Goal: Task Accomplishment & Management: Complete application form

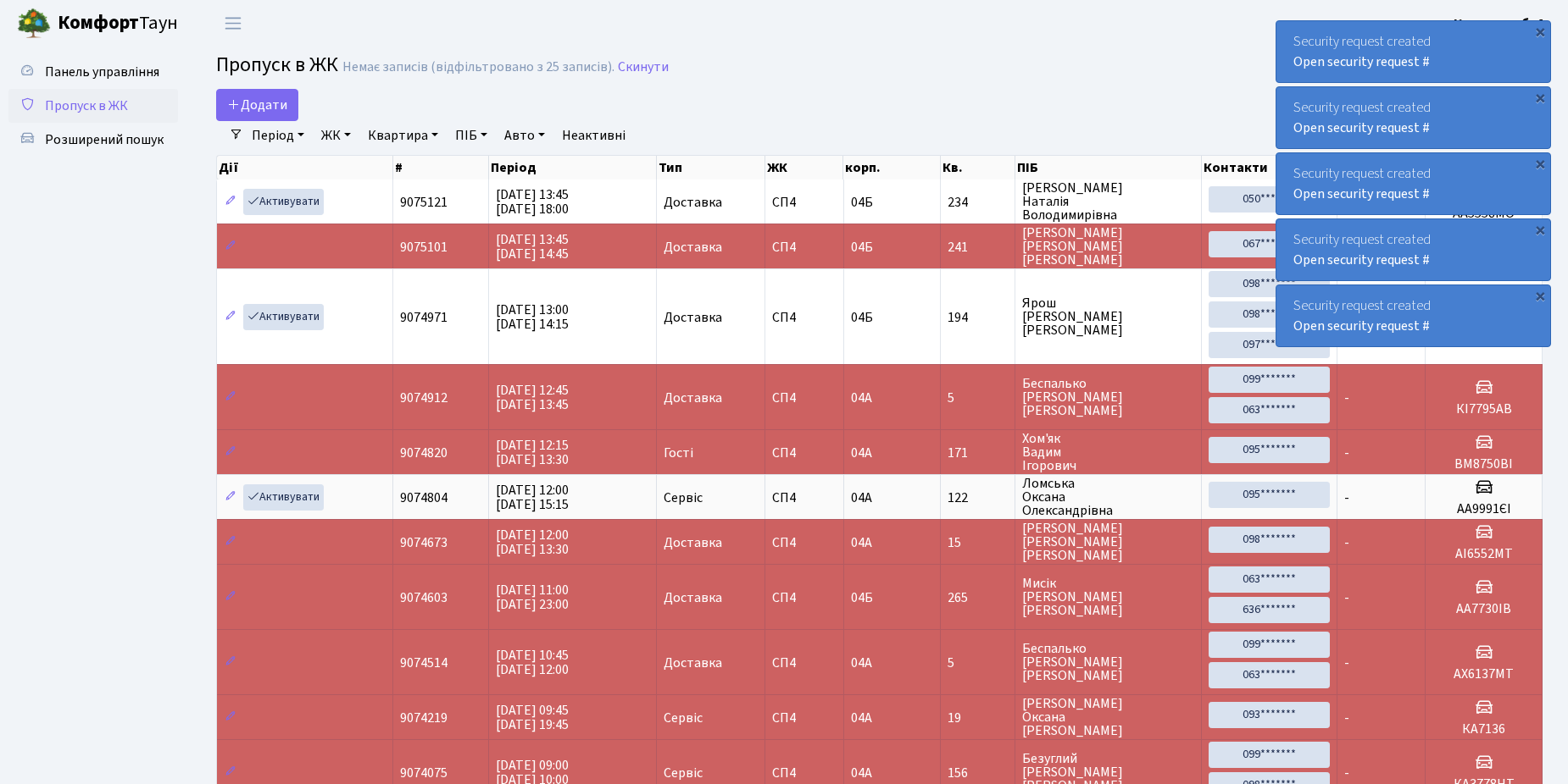
select select "25"
click at [264, 101] on span "Додати" at bounding box center [257, 105] width 60 height 19
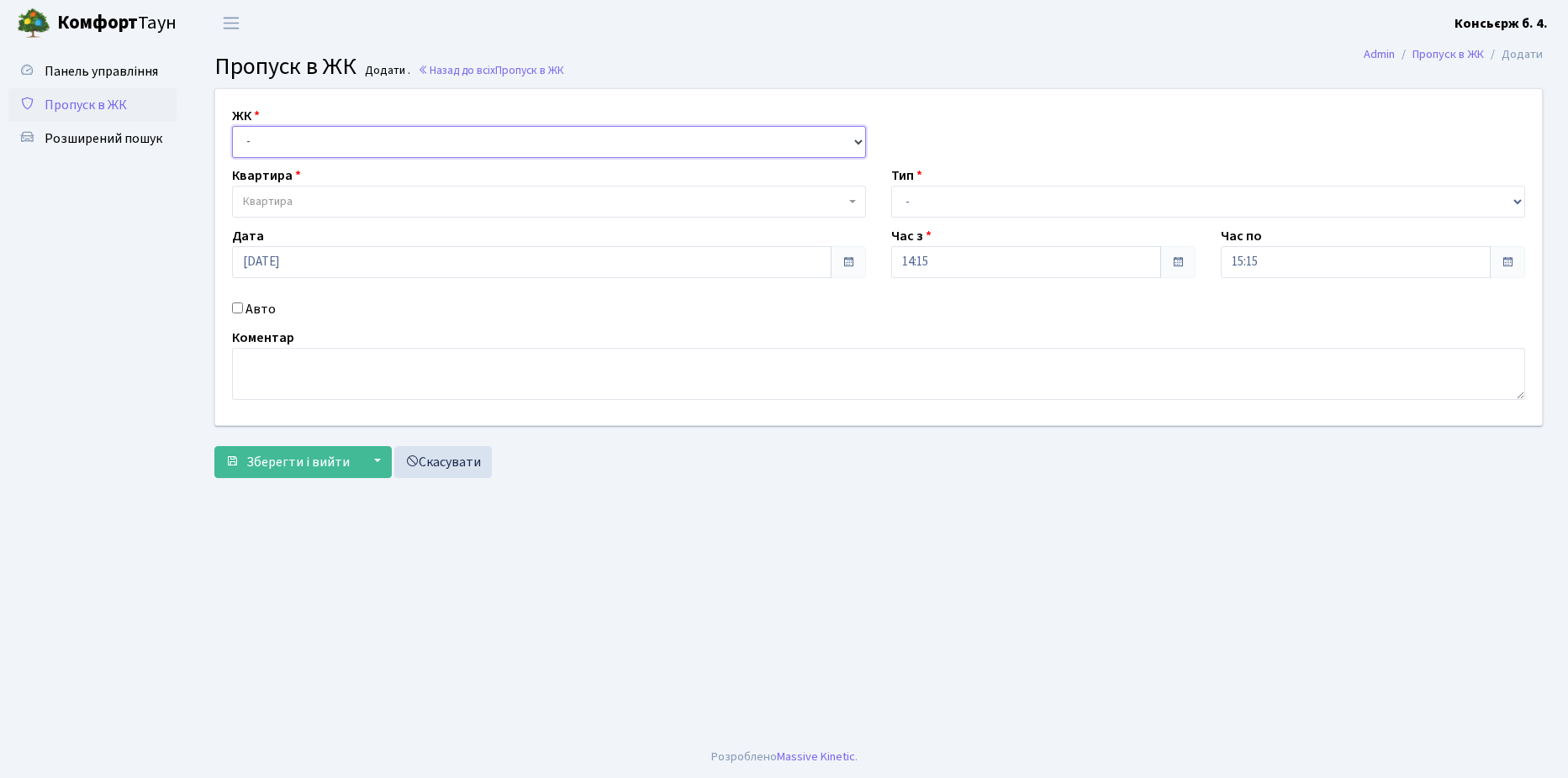
click at [302, 145] on select "- СП4, Столичне шосе, 5" at bounding box center [549, 142] width 634 height 32
select select "325"
click at [232, 126] on select "- СП4, Столичне шосе, 5" at bounding box center [549, 142] width 634 height 32
select select
click at [334, 198] on span "Квартира" at bounding box center [544, 201] width 602 height 17
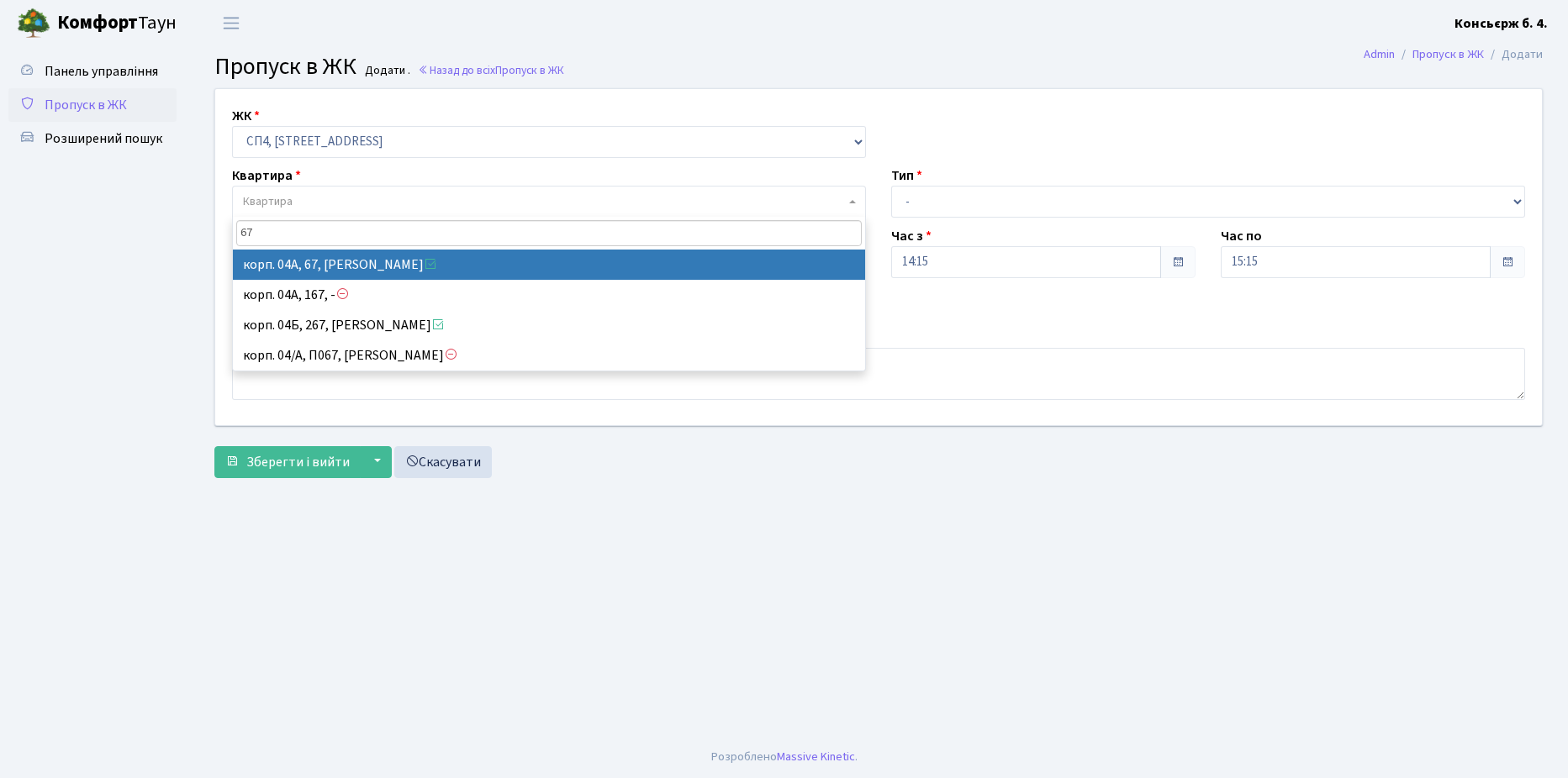
type input "67"
select select "21095"
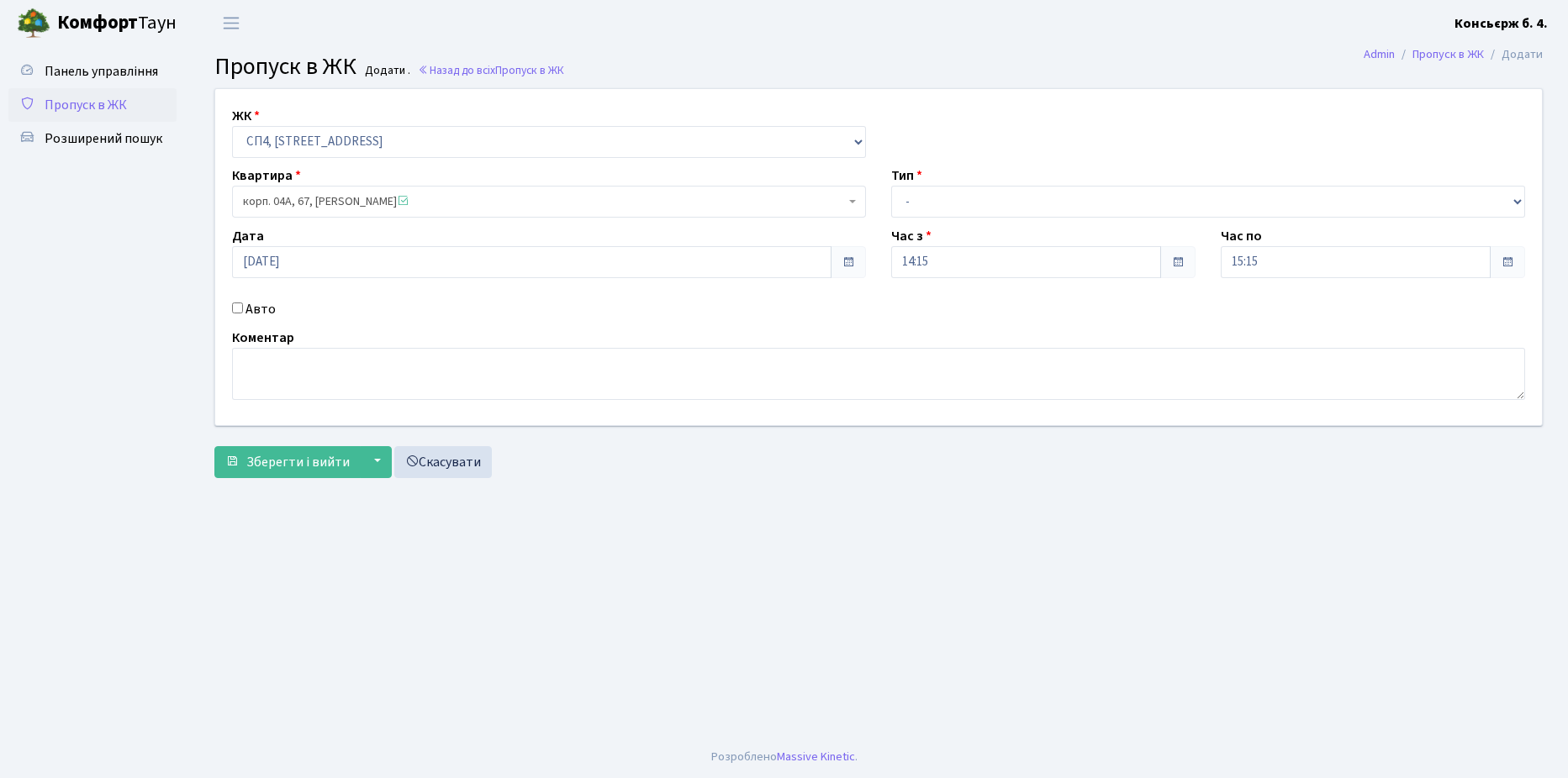
click at [241, 306] on input "Авто" at bounding box center [237, 308] width 11 height 11
checkbox input "true"
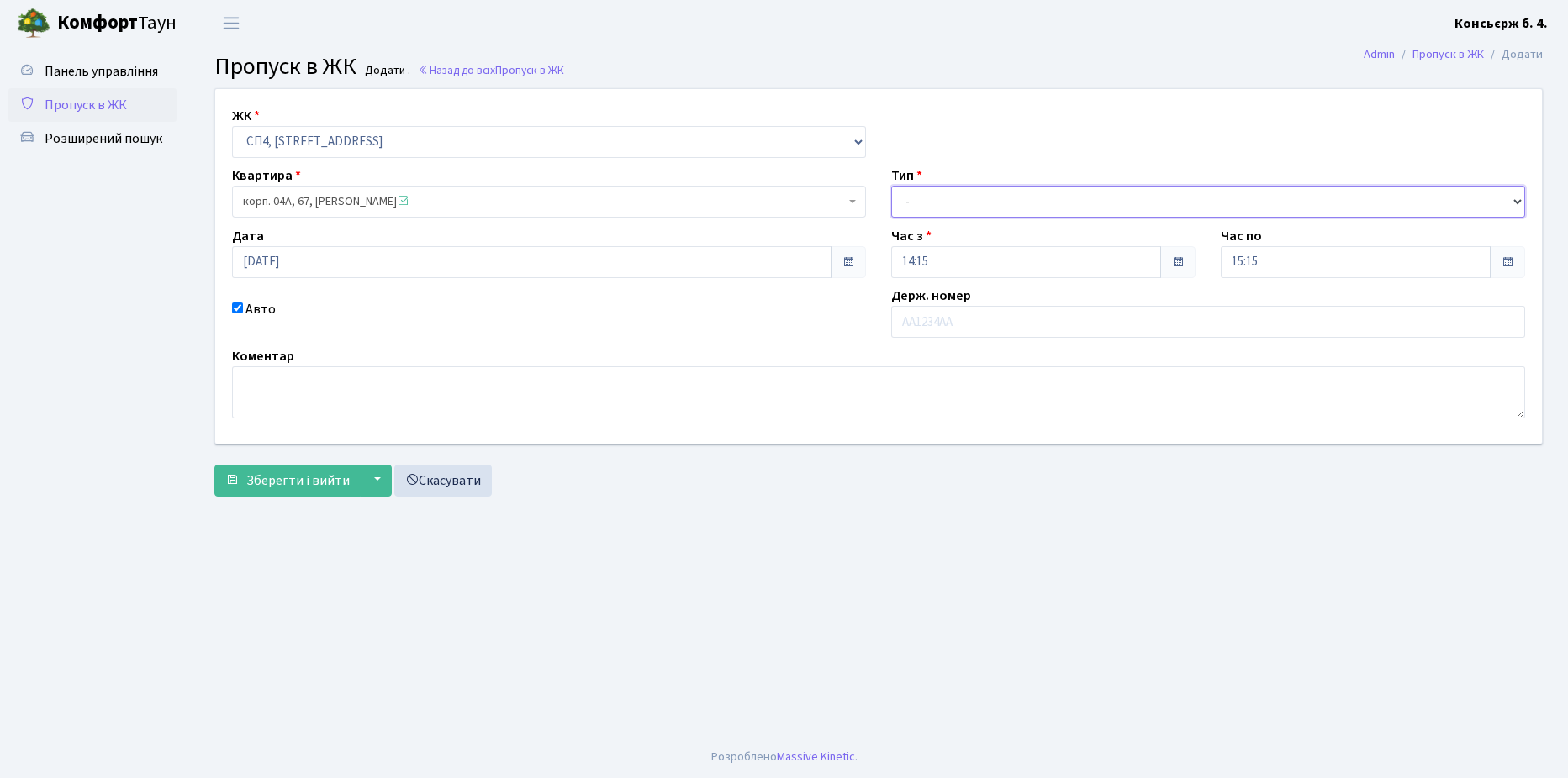
click at [964, 190] on select "- Доставка Таксі Гості Сервіс" at bounding box center [1208, 201] width 634 height 32
select select "1"
click at [891, 185] on select "- Доставка Таксі Гості Сервіс" at bounding box center [1208, 201] width 634 height 32
click at [982, 322] on input "text" at bounding box center [1208, 322] width 634 height 32
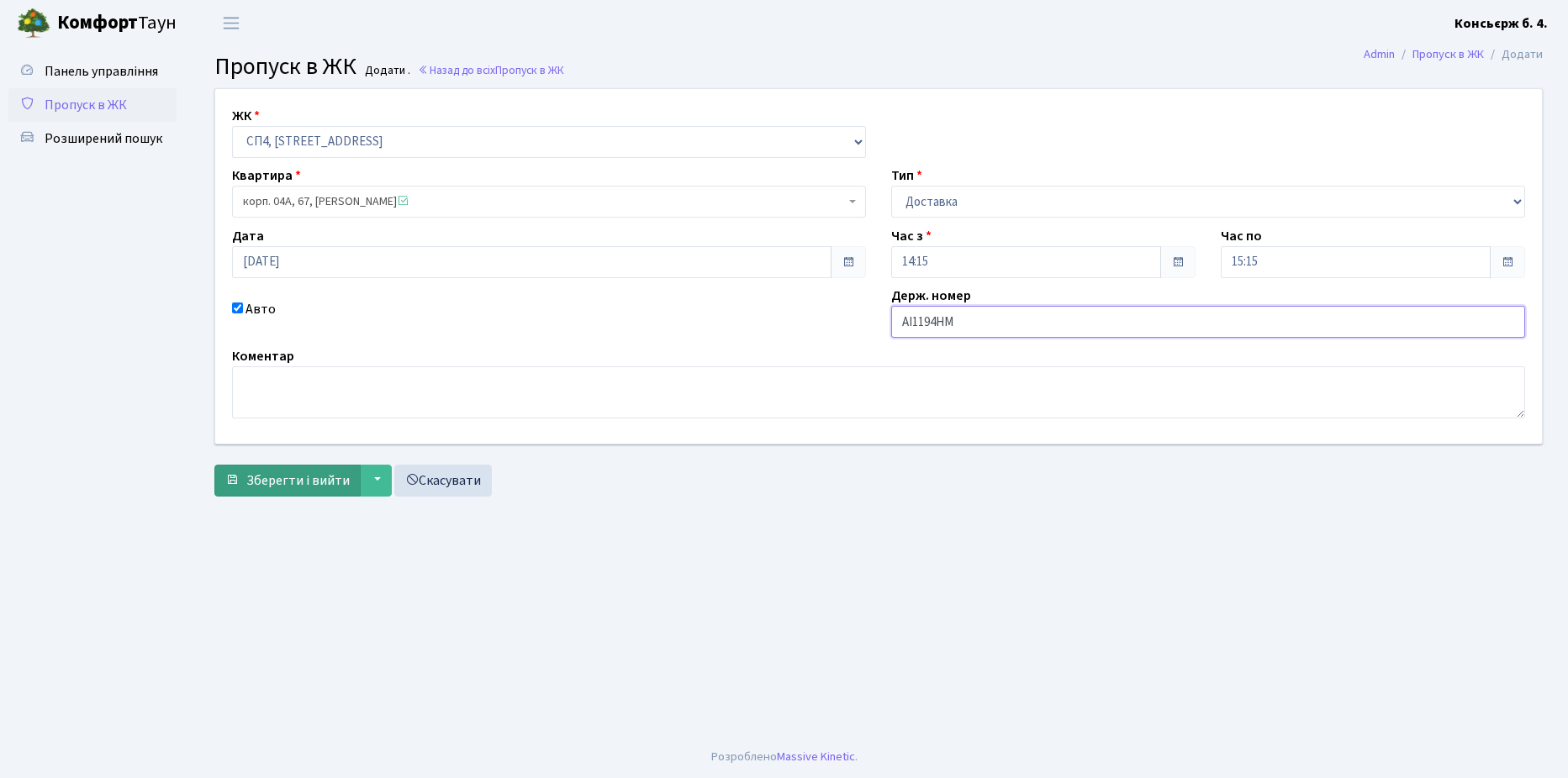
type input "АІ1194НМ"
click at [270, 474] on span "Зберегти і вийти" at bounding box center [297, 481] width 103 height 19
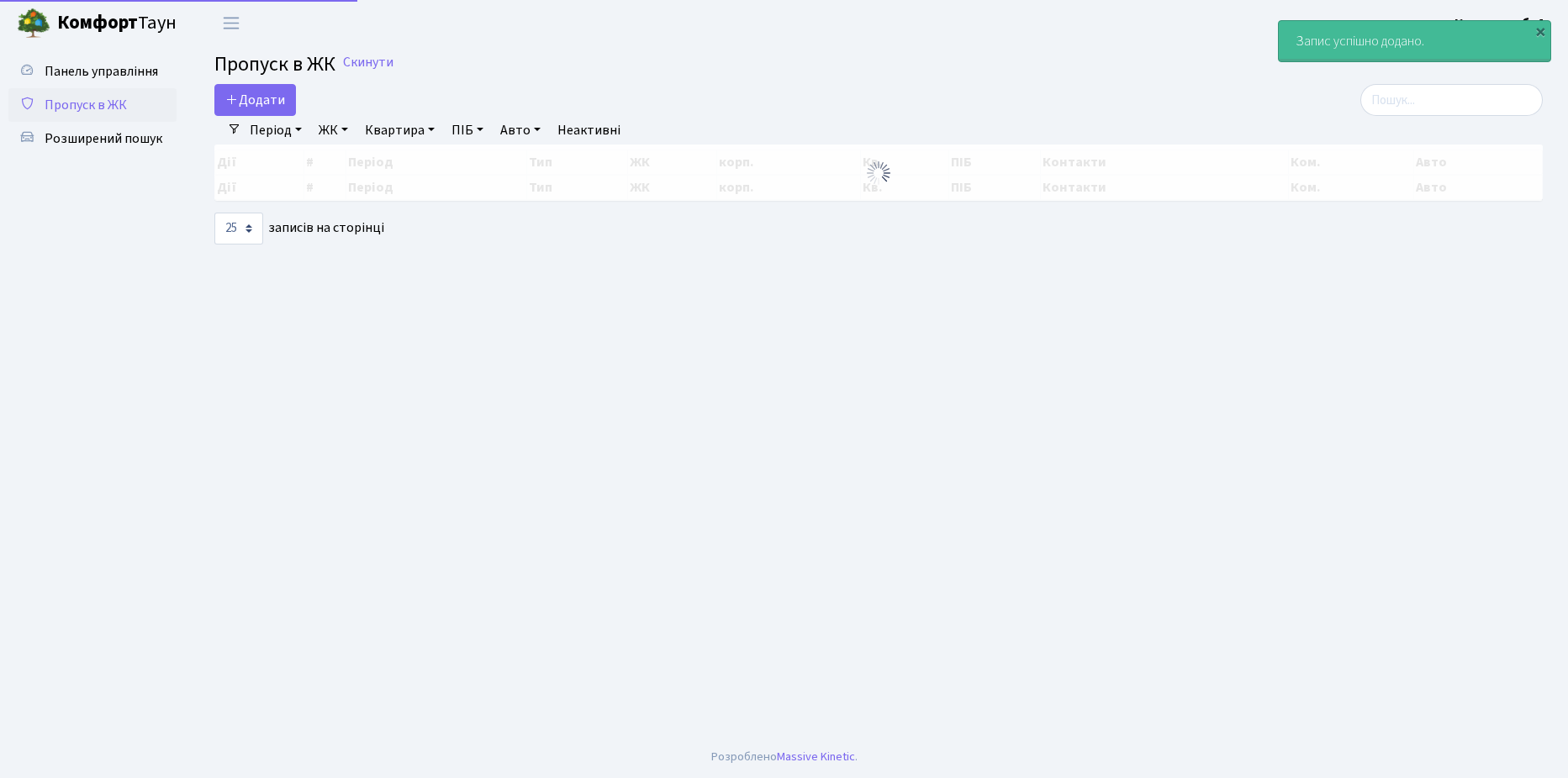
select select "25"
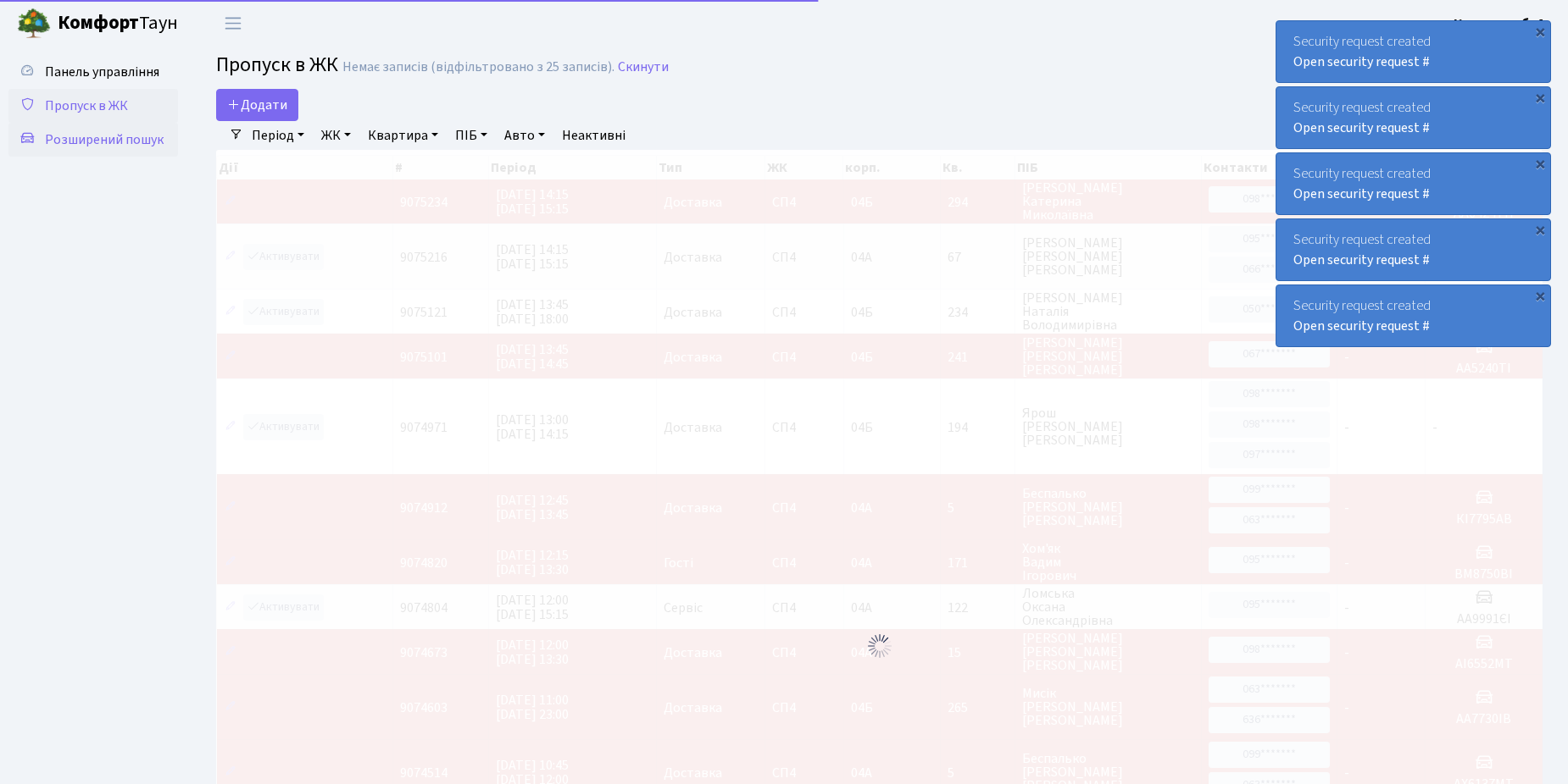
click at [81, 139] on span "Розширений пошук" at bounding box center [104, 140] width 118 height 19
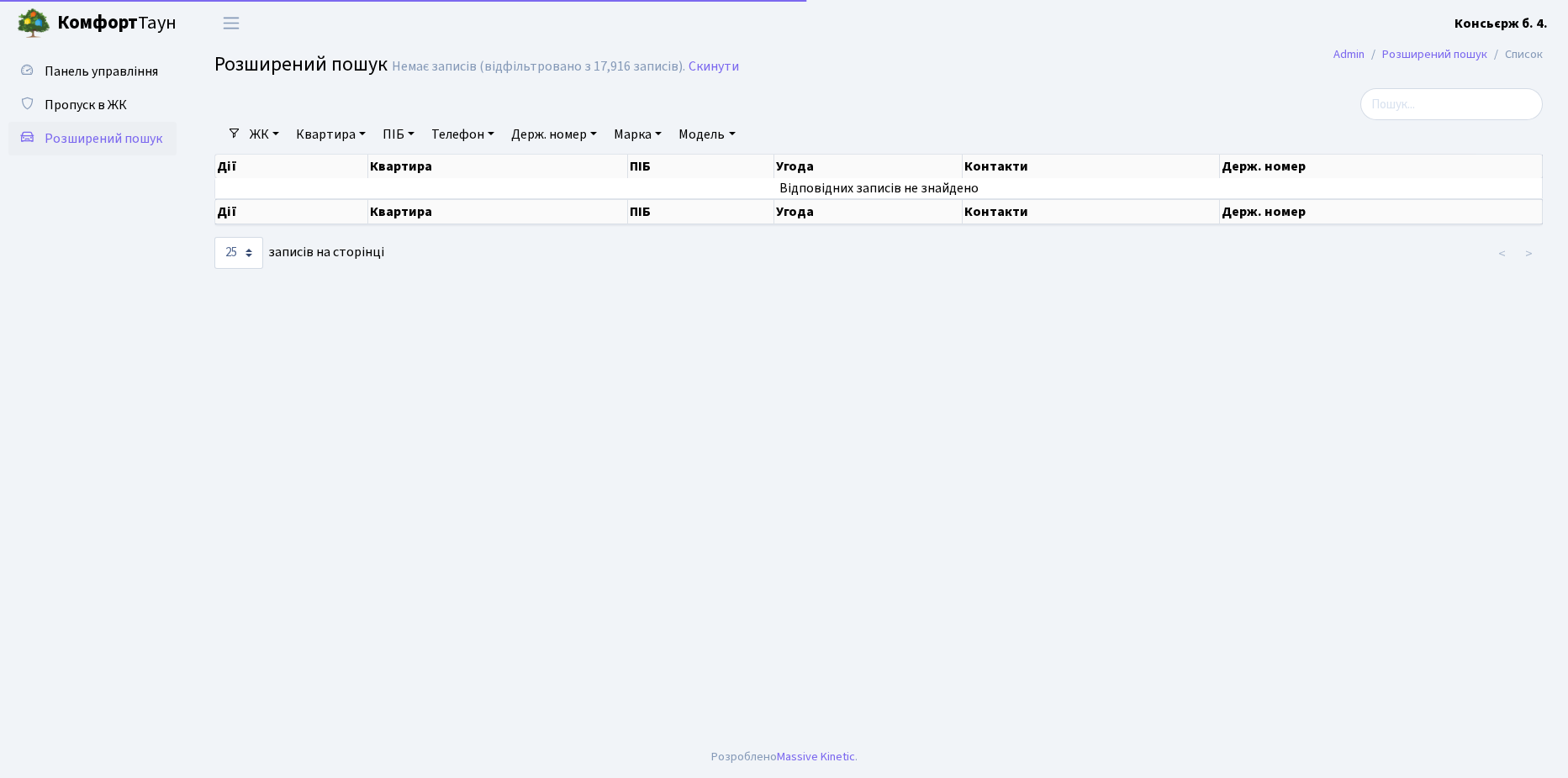
select select "25"
click at [76, 104] on span "Пропуск в ЖК" at bounding box center [86, 105] width 82 height 19
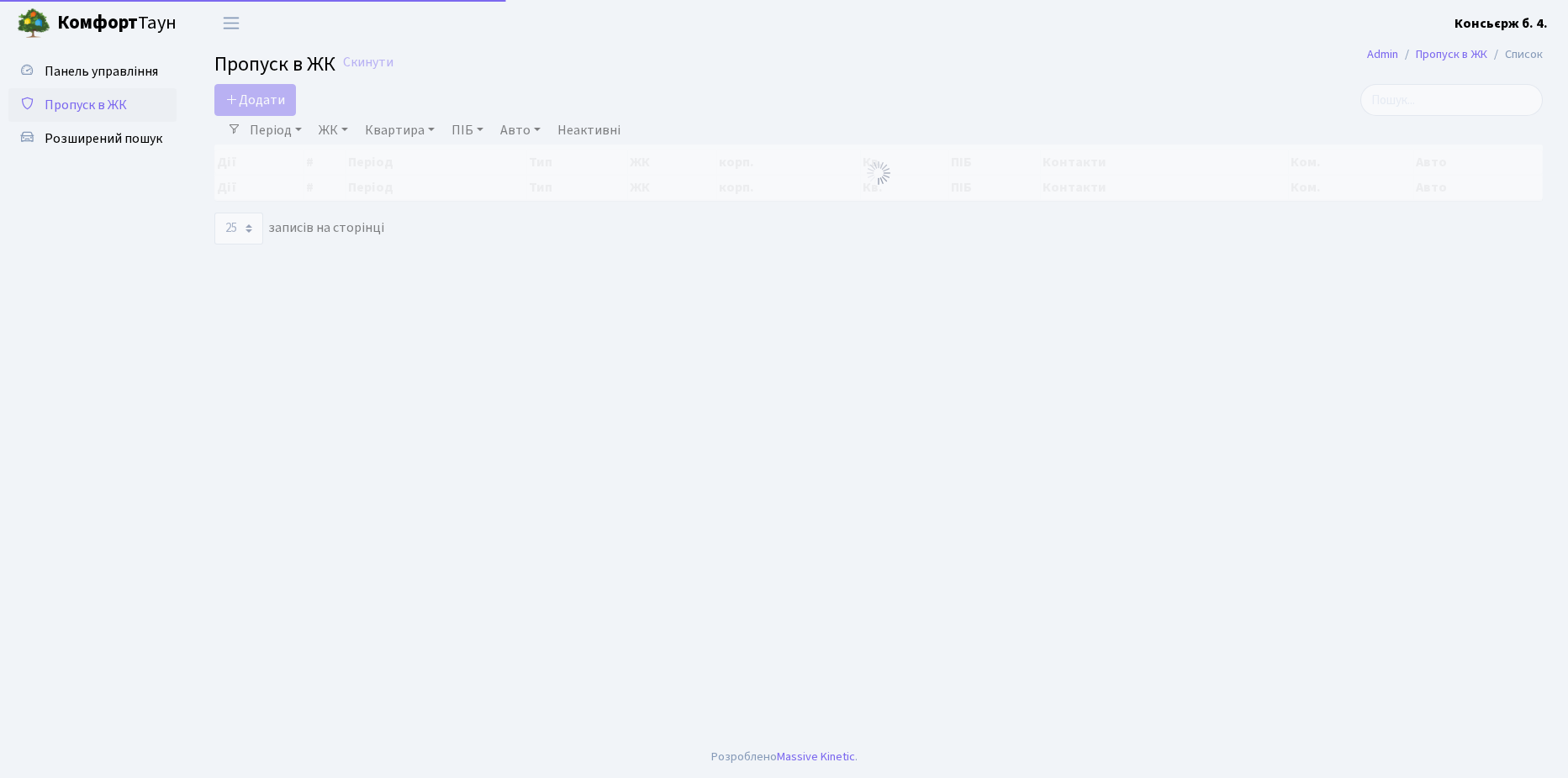
select select "25"
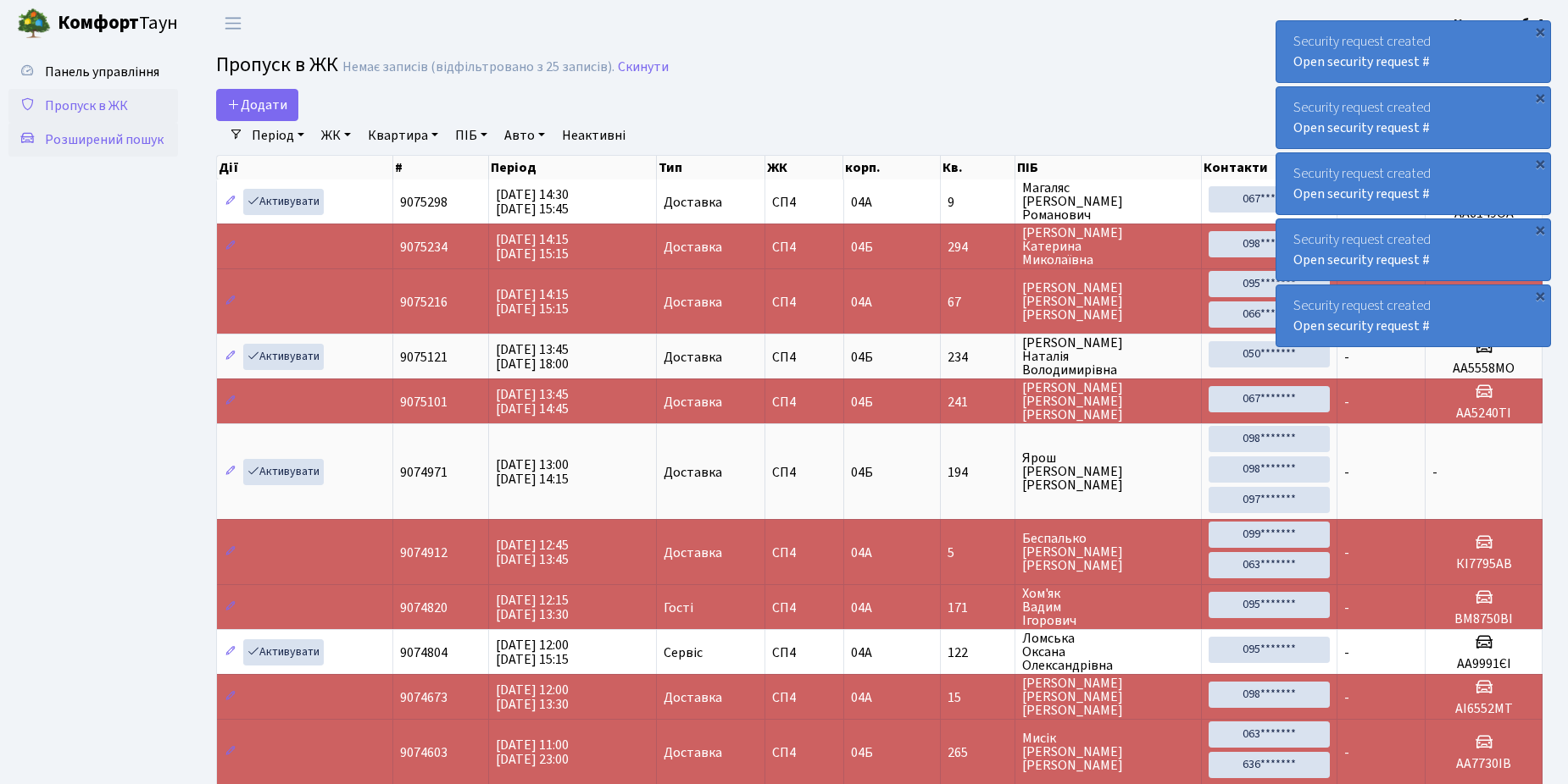
click at [103, 137] on span "Розширений пошук" at bounding box center [104, 140] width 118 height 19
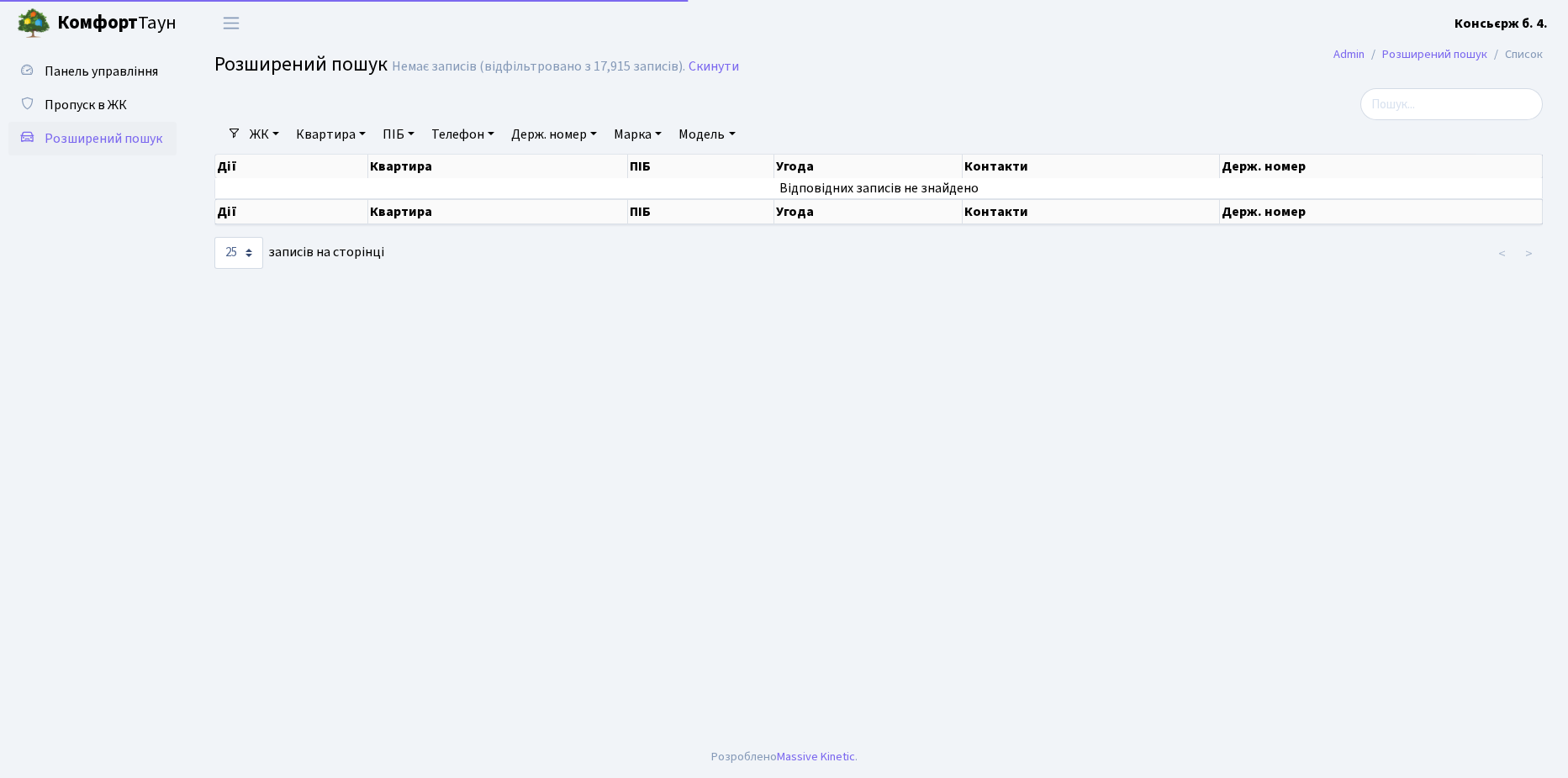
select select "25"
click at [78, 101] on span "Пропуск в ЖК" at bounding box center [86, 105] width 82 height 19
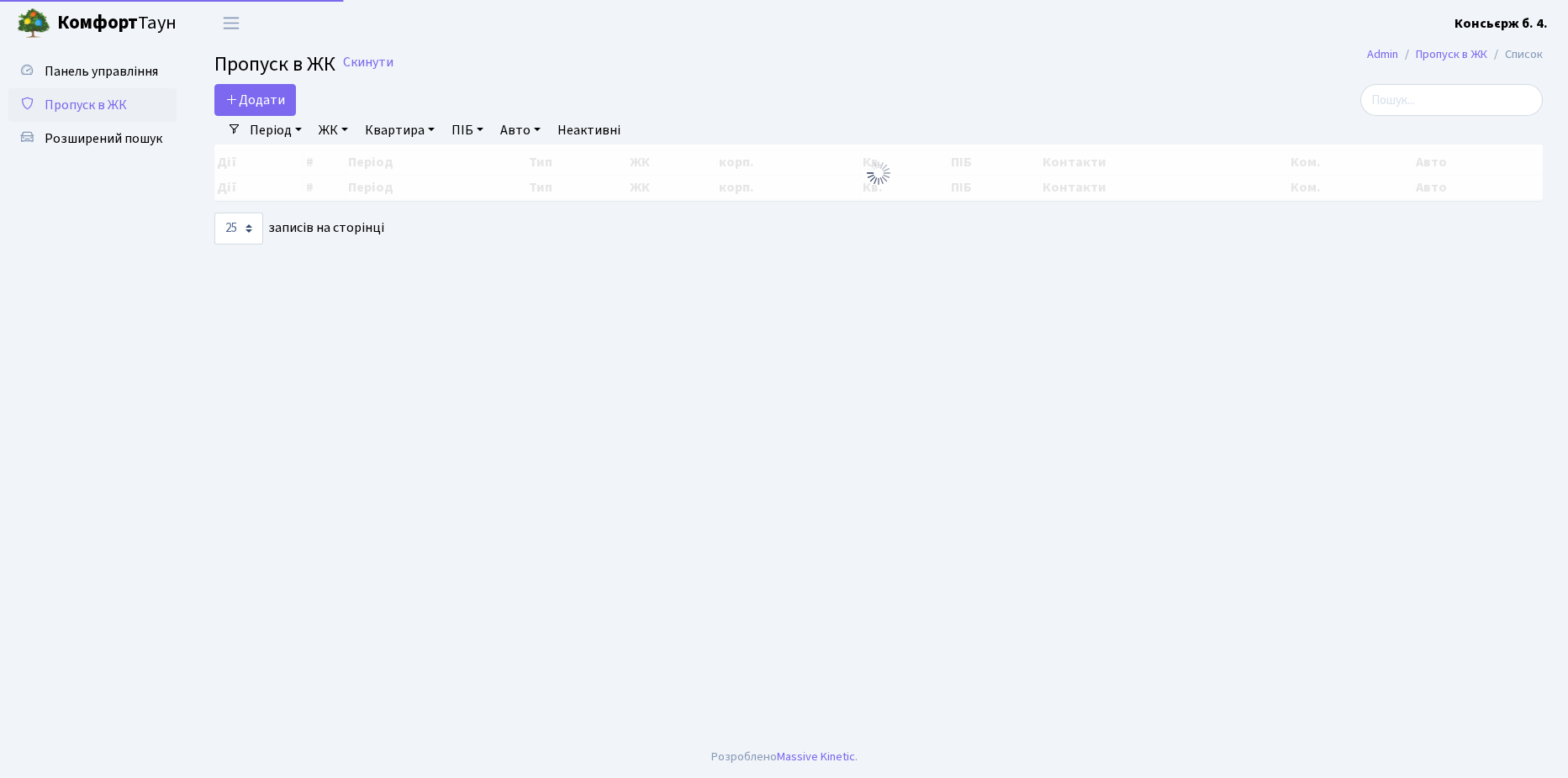
select select "25"
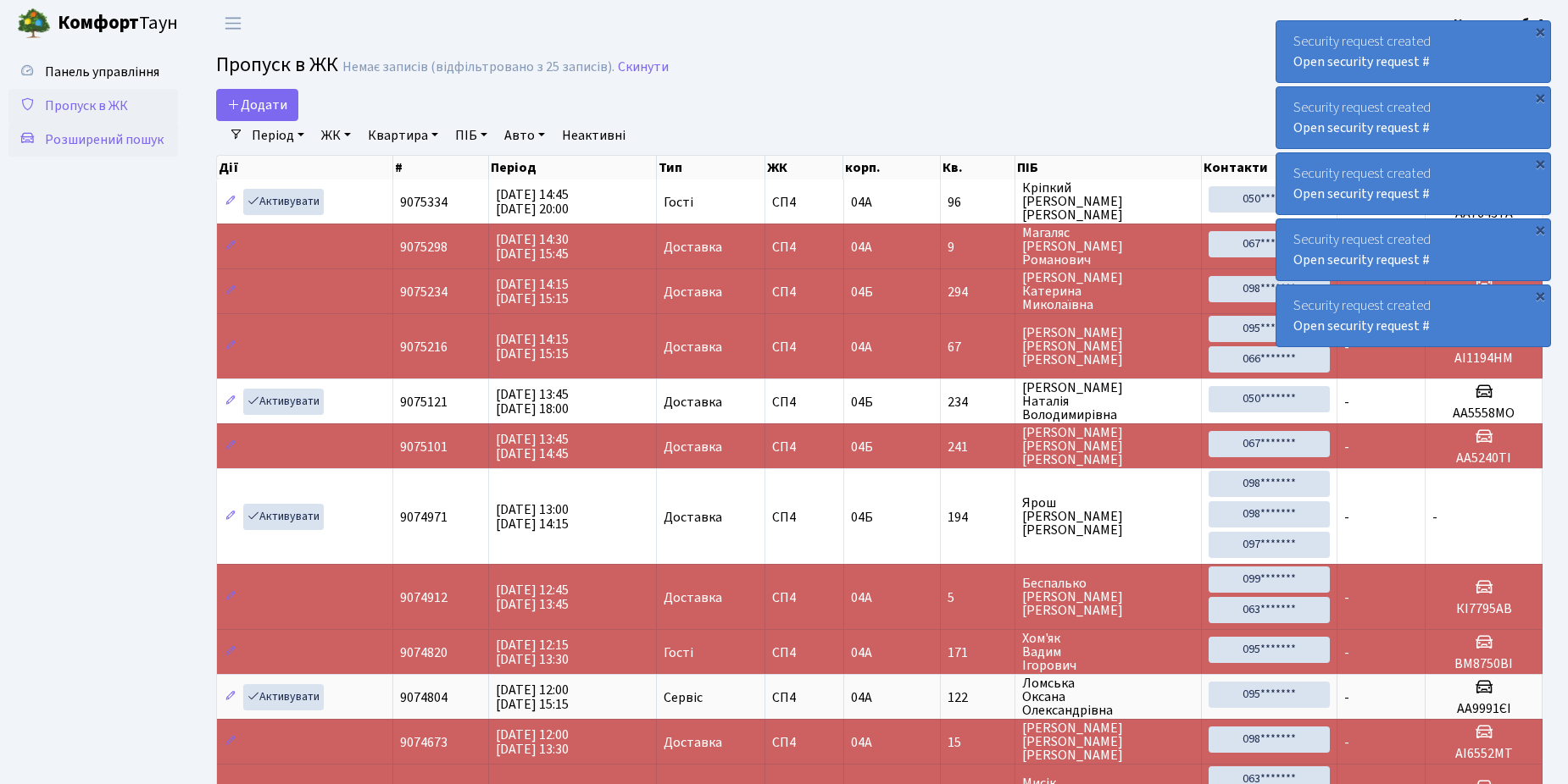
click at [85, 137] on span "Розширений пошук" at bounding box center [104, 140] width 118 height 19
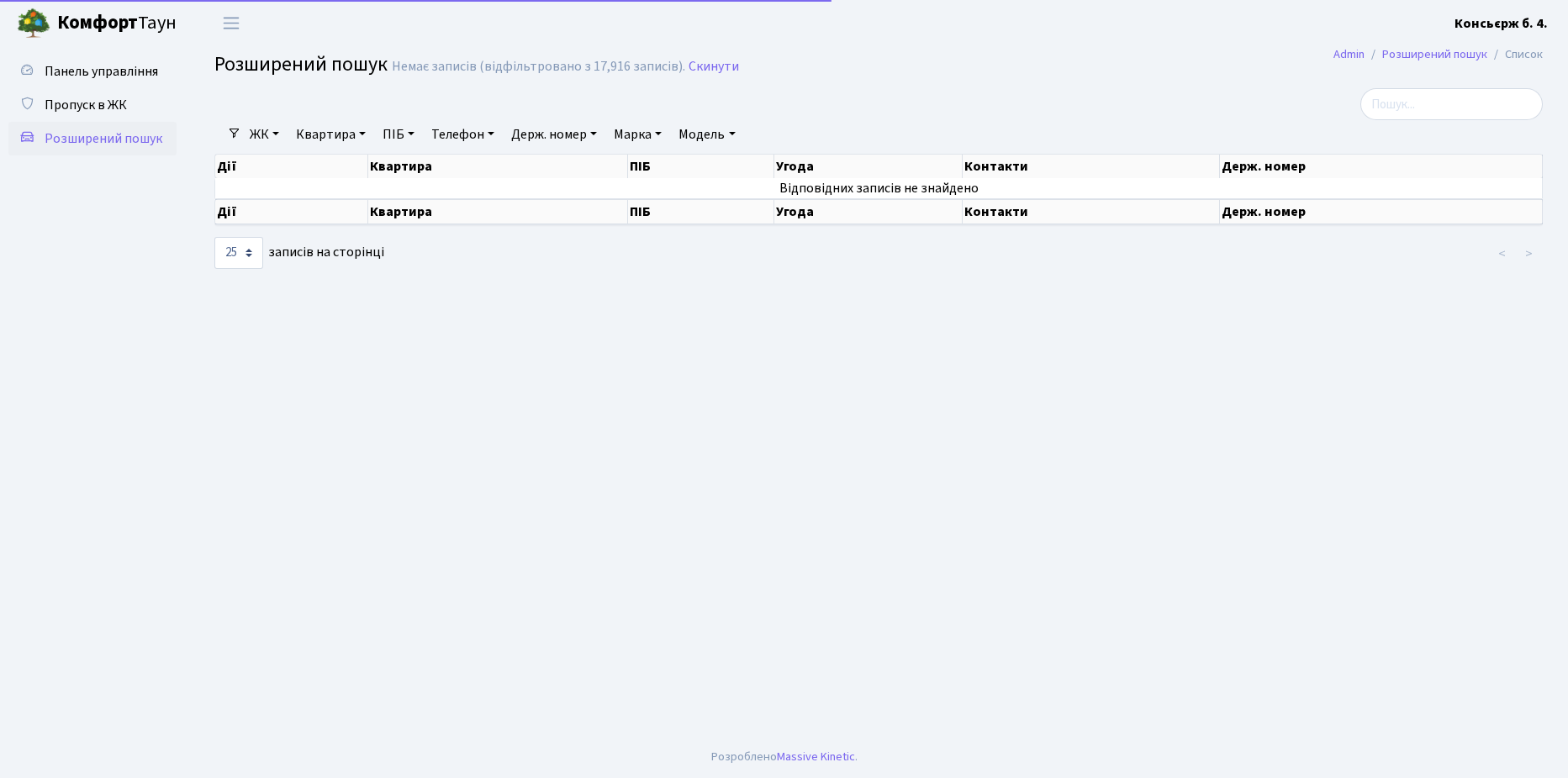
select select "25"
click at [90, 103] on span "Пропуск в ЖК" at bounding box center [86, 105] width 82 height 19
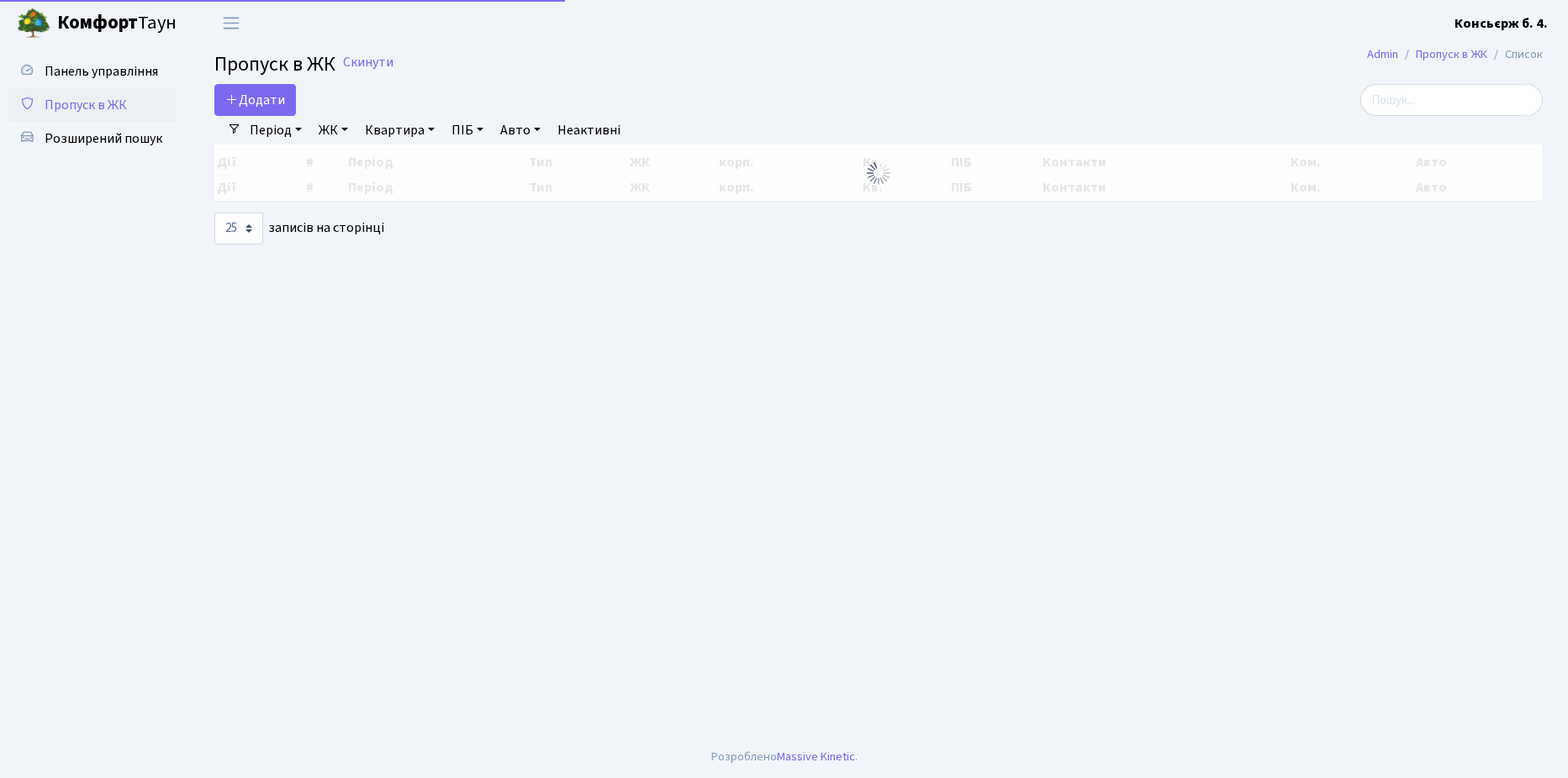
select select "25"
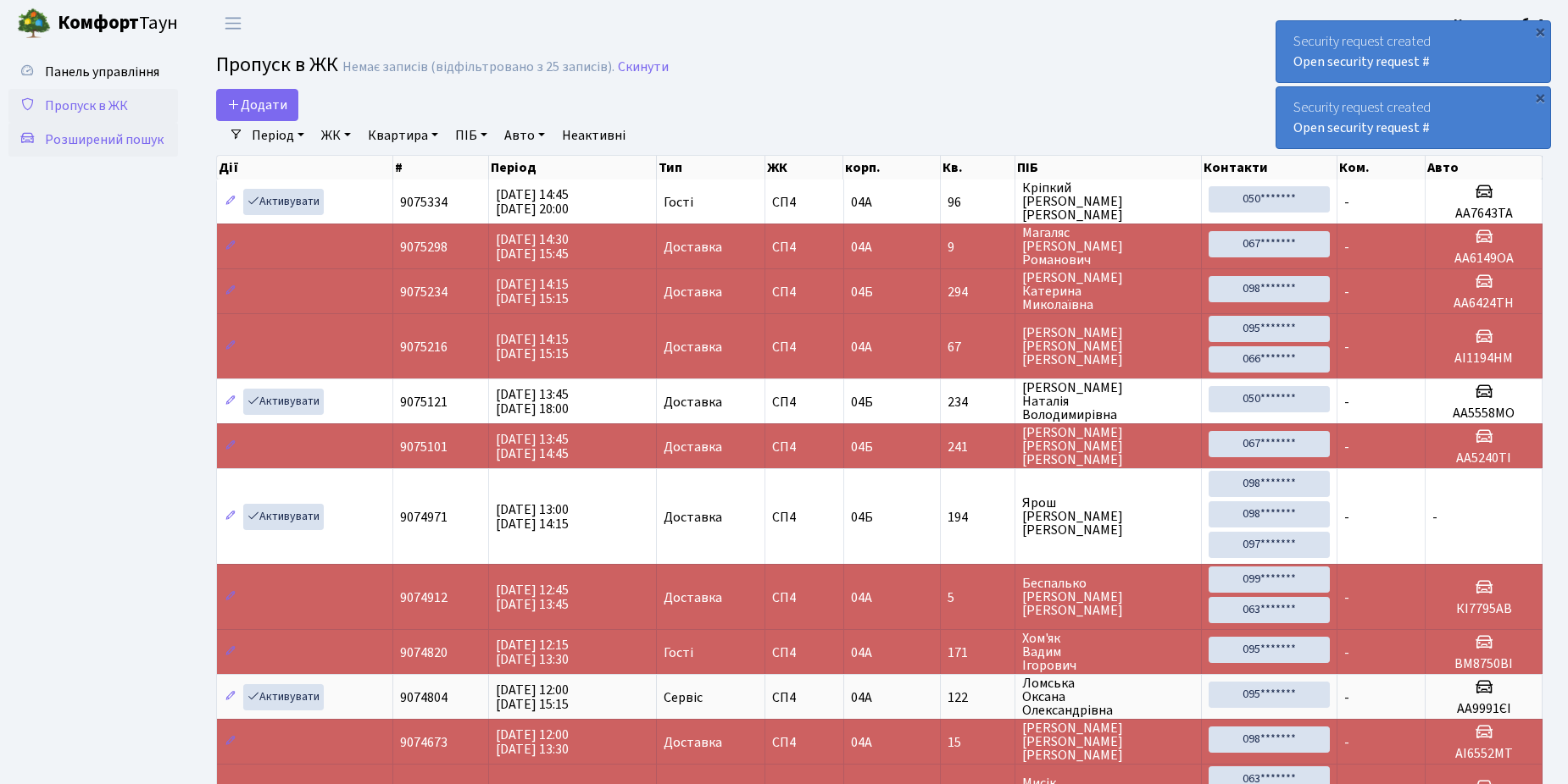
click at [95, 135] on span "Розширений пошук" at bounding box center [104, 140] width 118 height 19
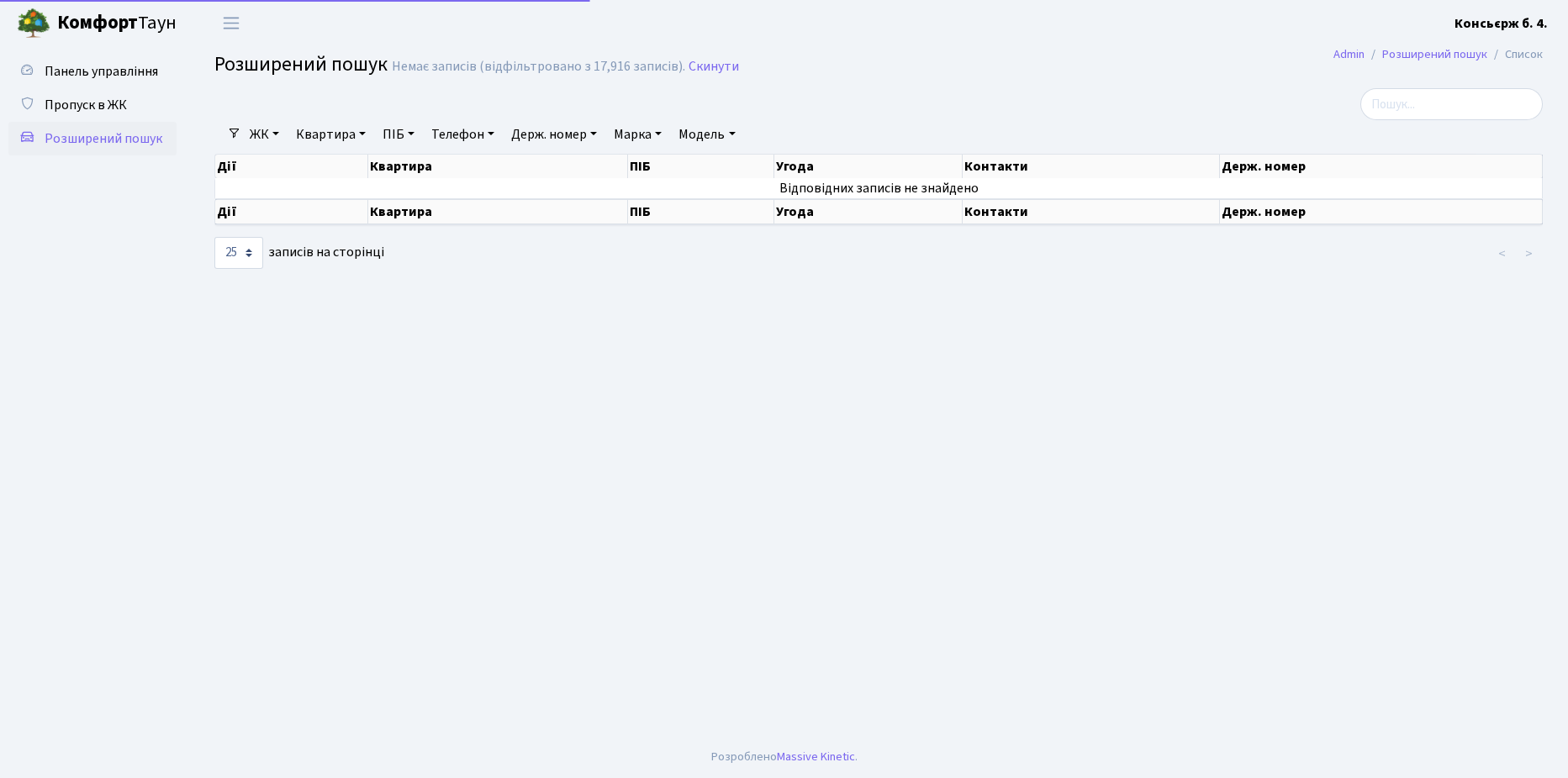
select select "25"
click at [1432, 98] on input "search" at bounding box center [1452, 105] width 183 height 32
type input "4638"
click at [90, 98] on span "Пропуск в ЖК" at bounding box center [86, 105] width 82 height 19
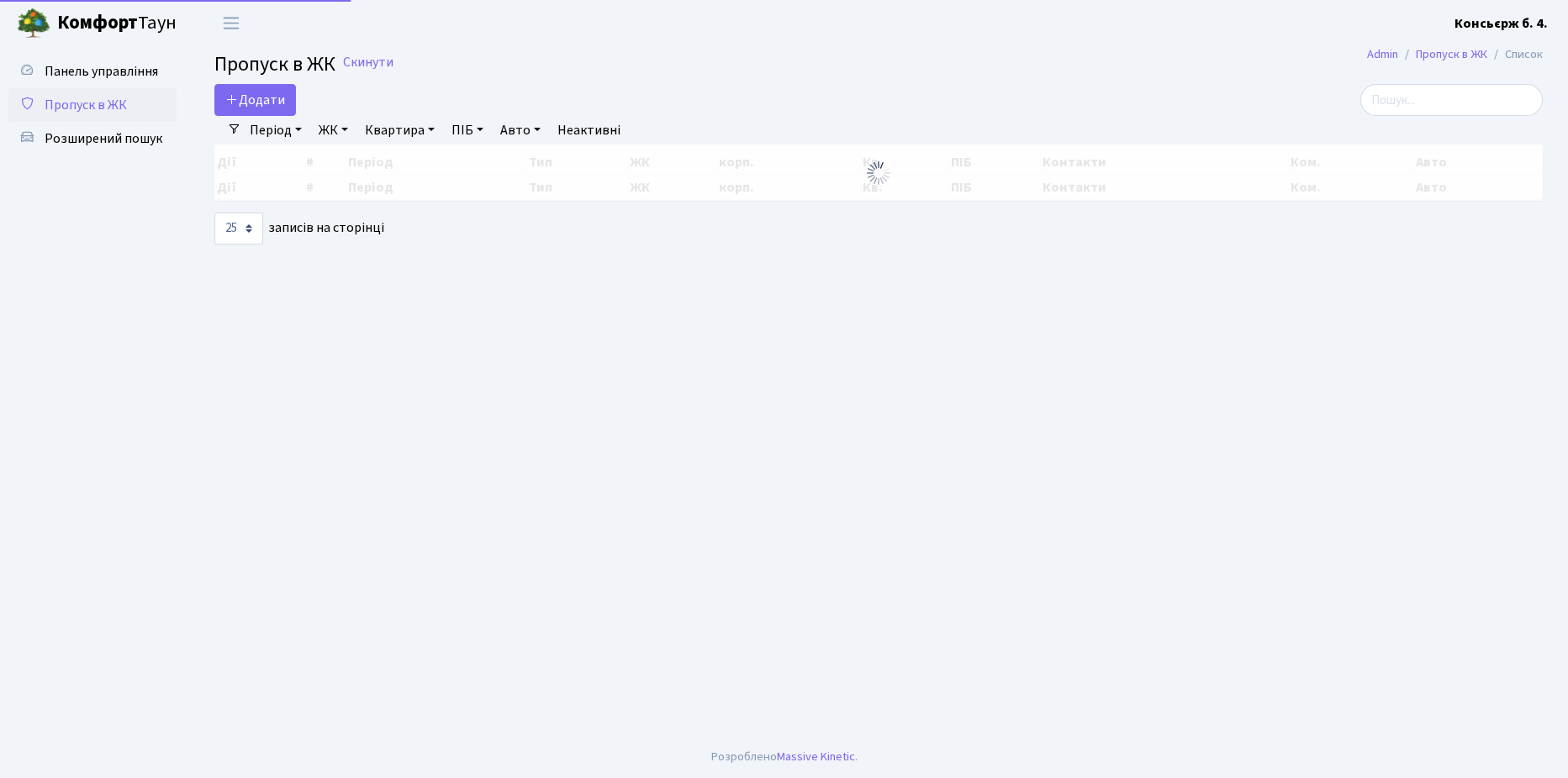
select select "25"
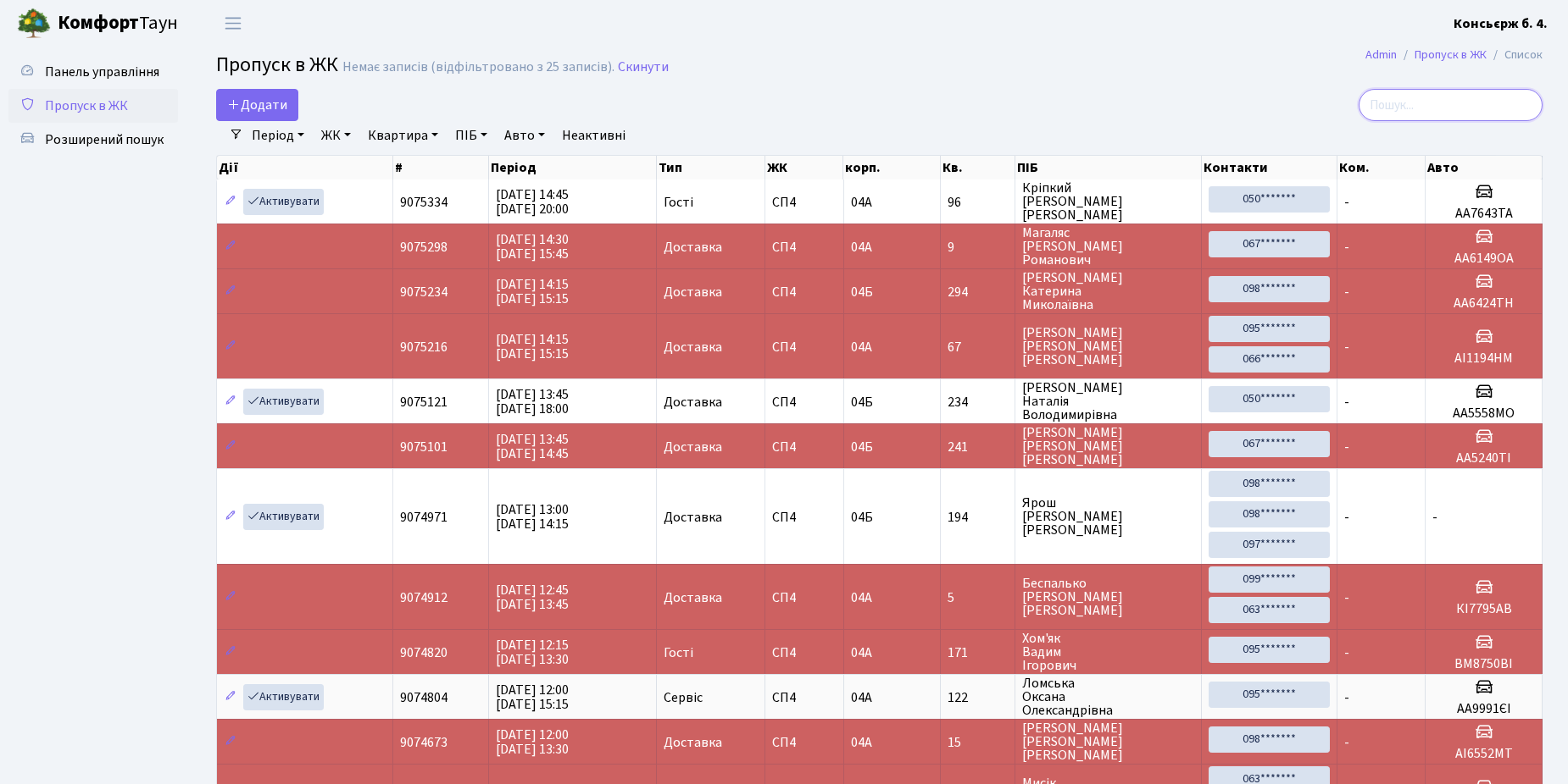
click at [1417, 106] on input "search" at bounding box center [1451, 106] width 184 height 32
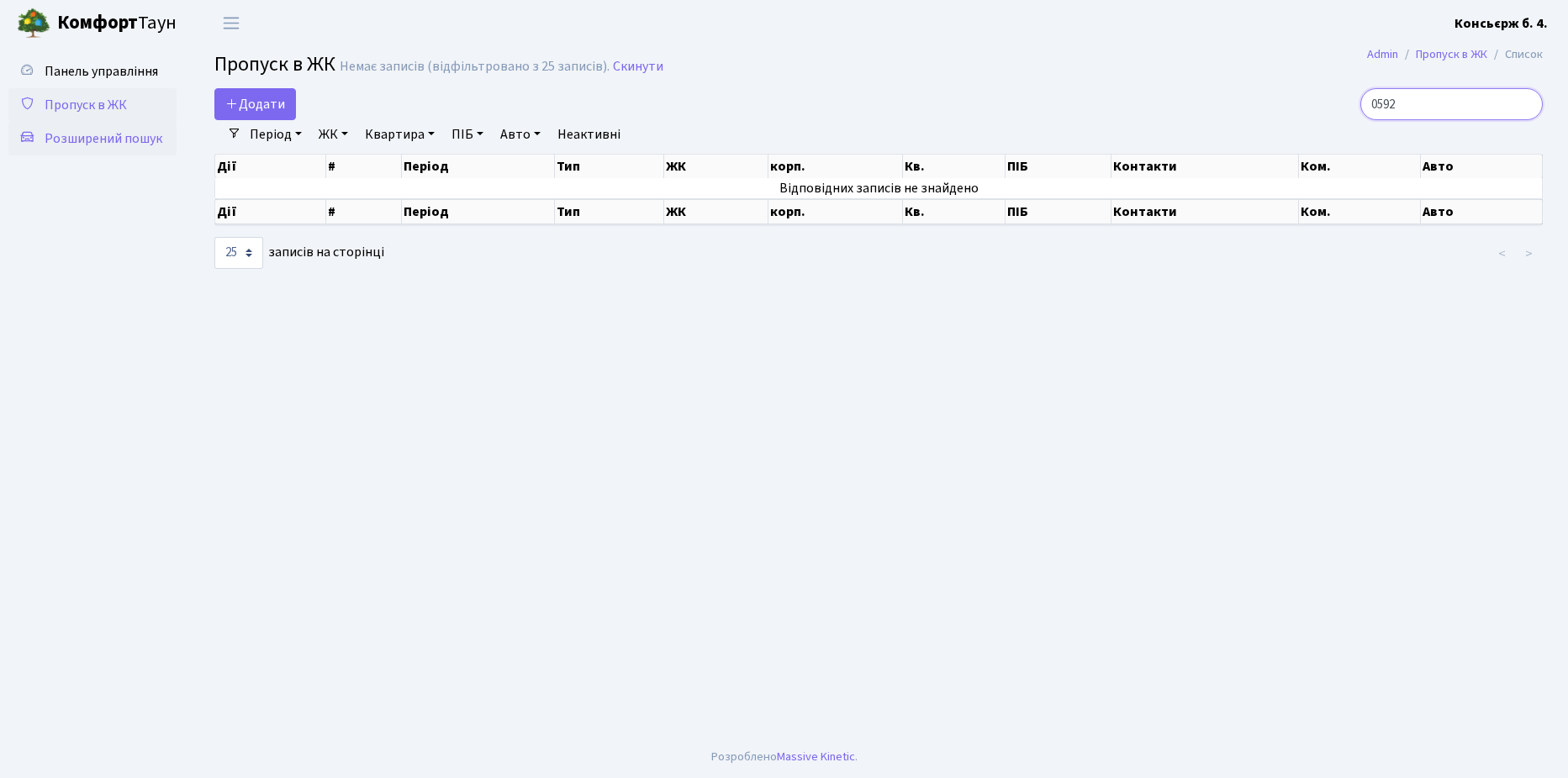
type input "0592"
click at [85, 134] on span "Розширений пошук" at bounding box center [103, 139] width 117 height 19
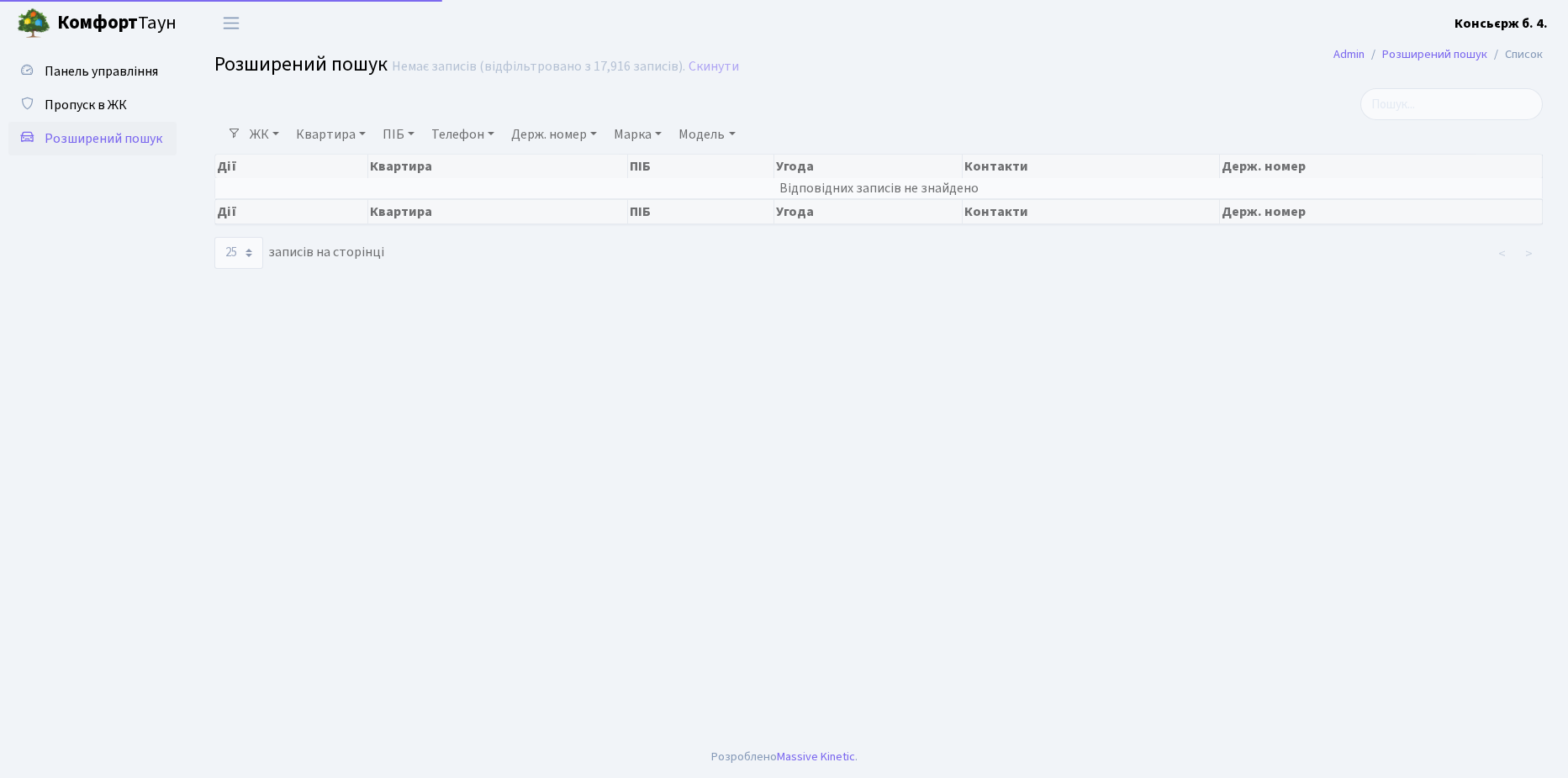
select select "25"
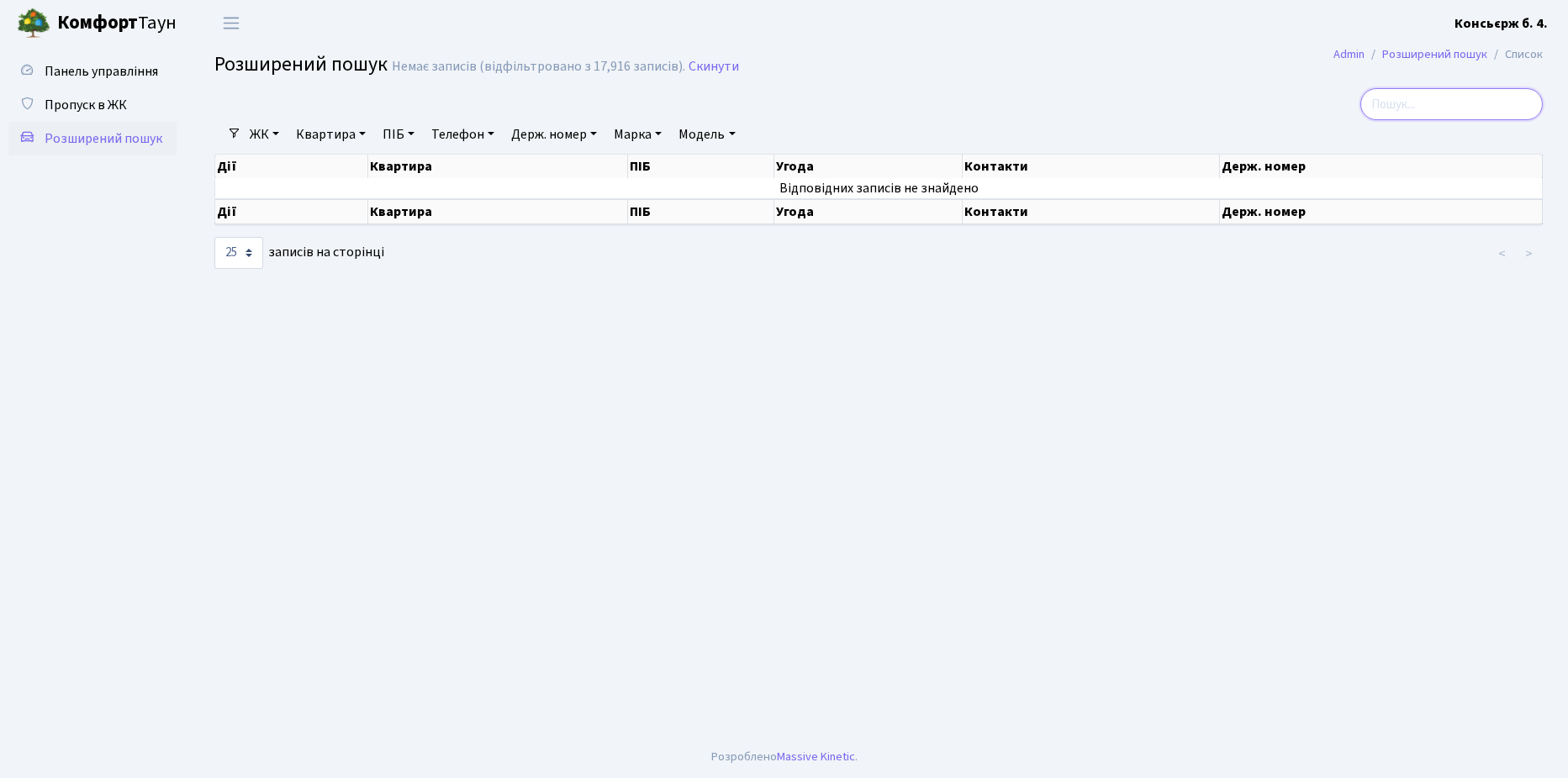
click at [1402, 103] on input "search" at bounding box center [1452, 105] width 183 height 32
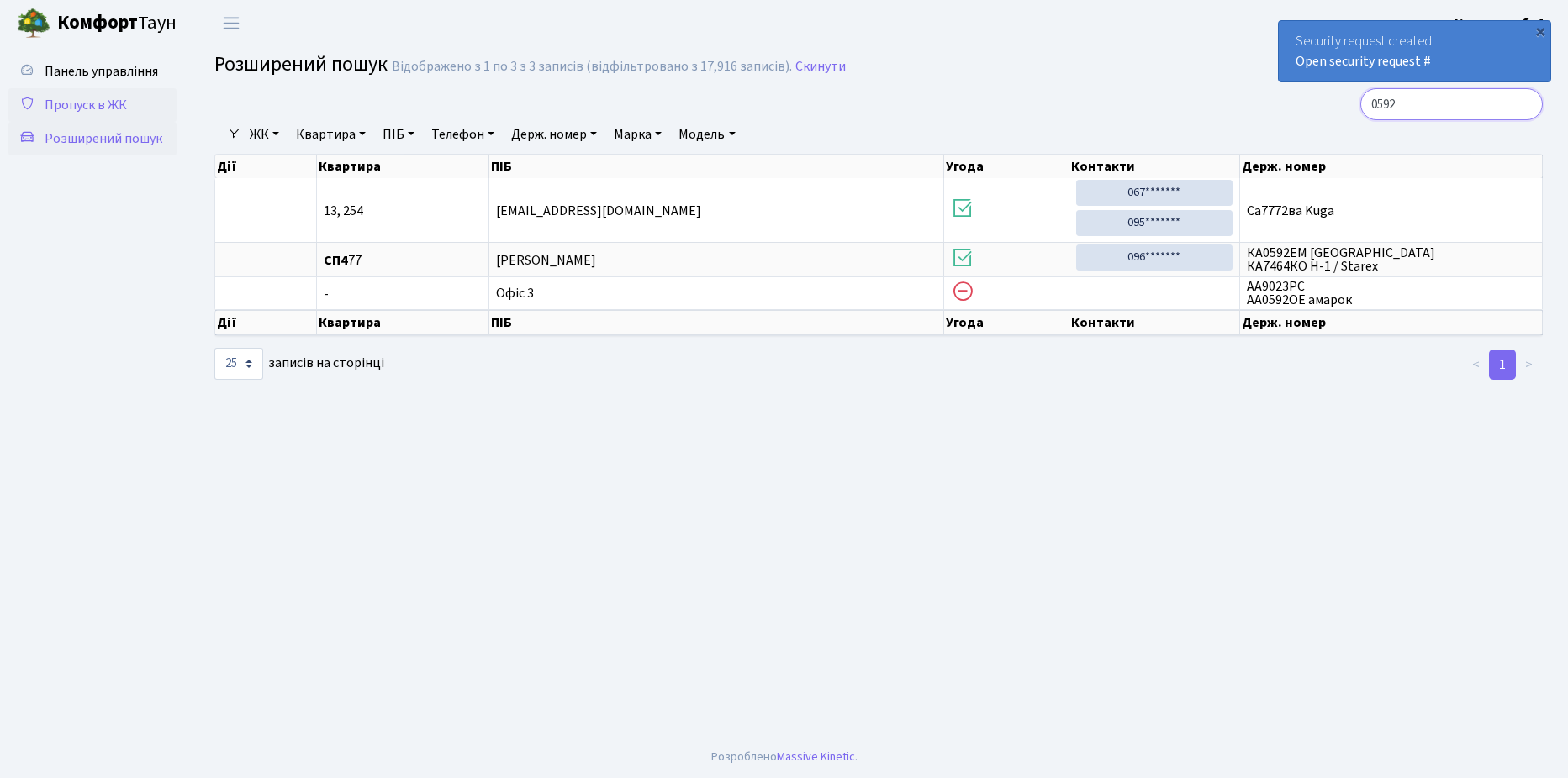
type input "0592"
click at [89, 104] on span "Пропуск в ЖК" at bounding box center [86, 105] width 82 height 19
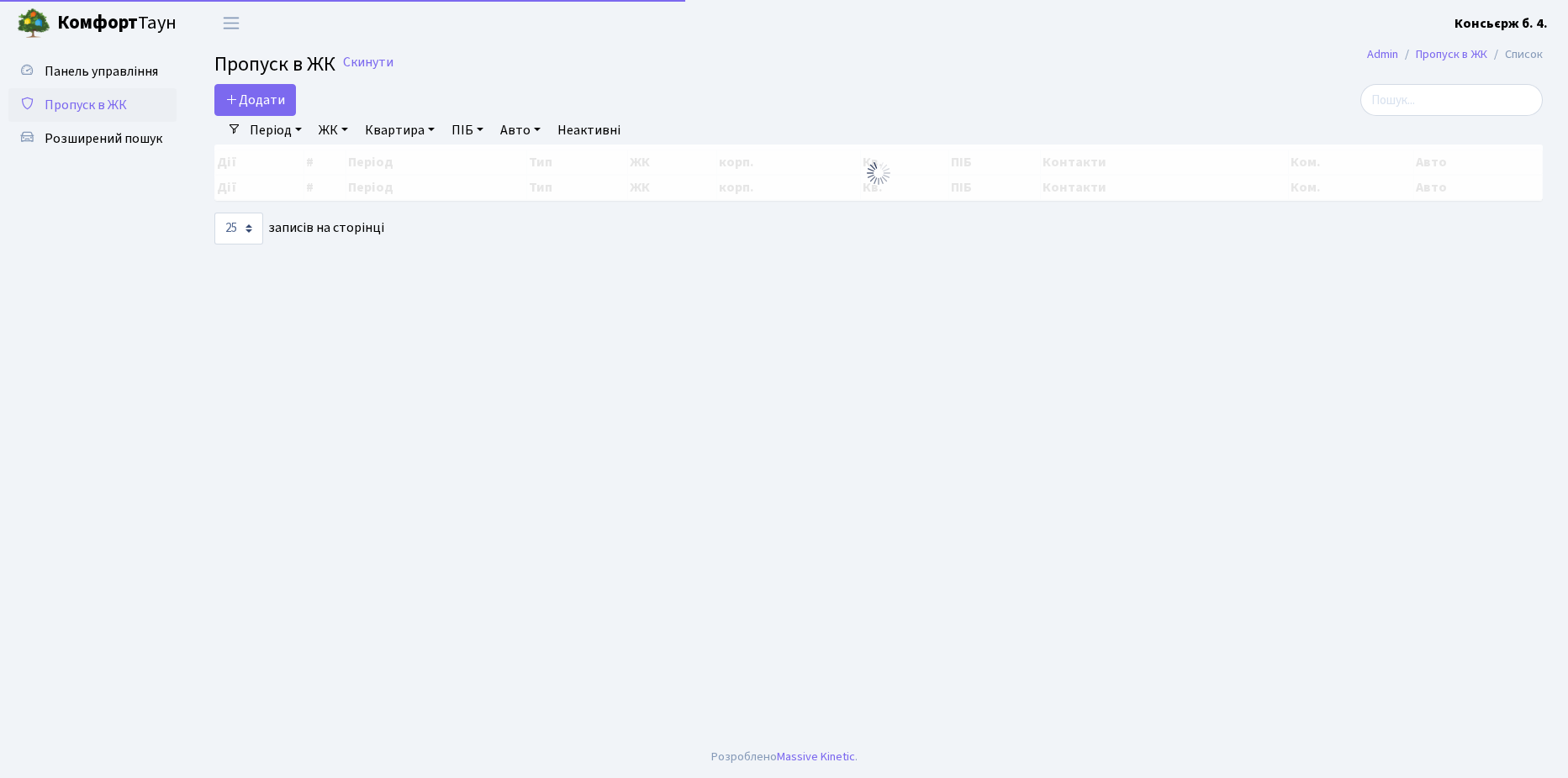
select select "25"
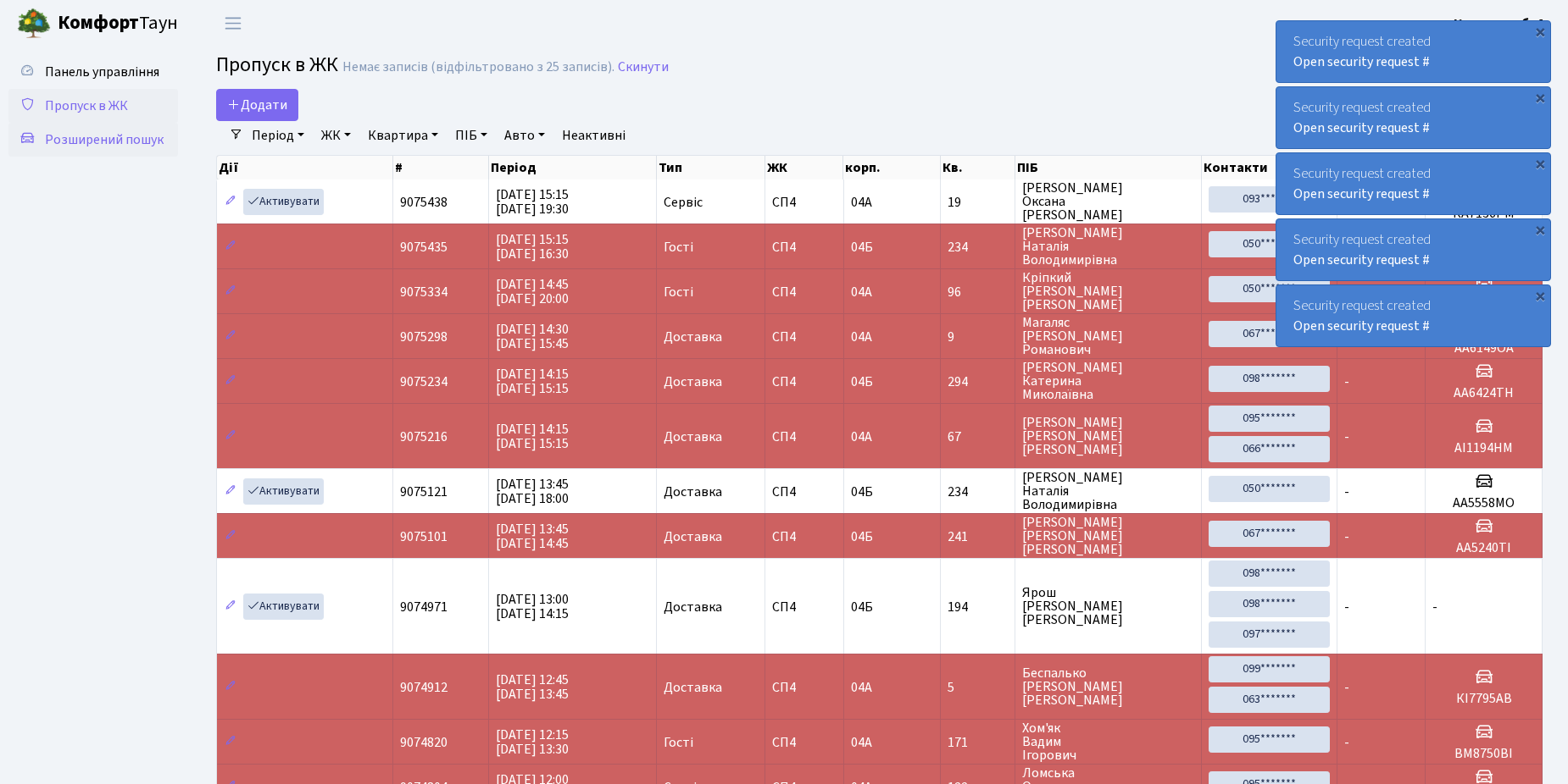
click at [102, 141] on span "Розширений пошук" at bounding box center [104, 140] width 118 height 19
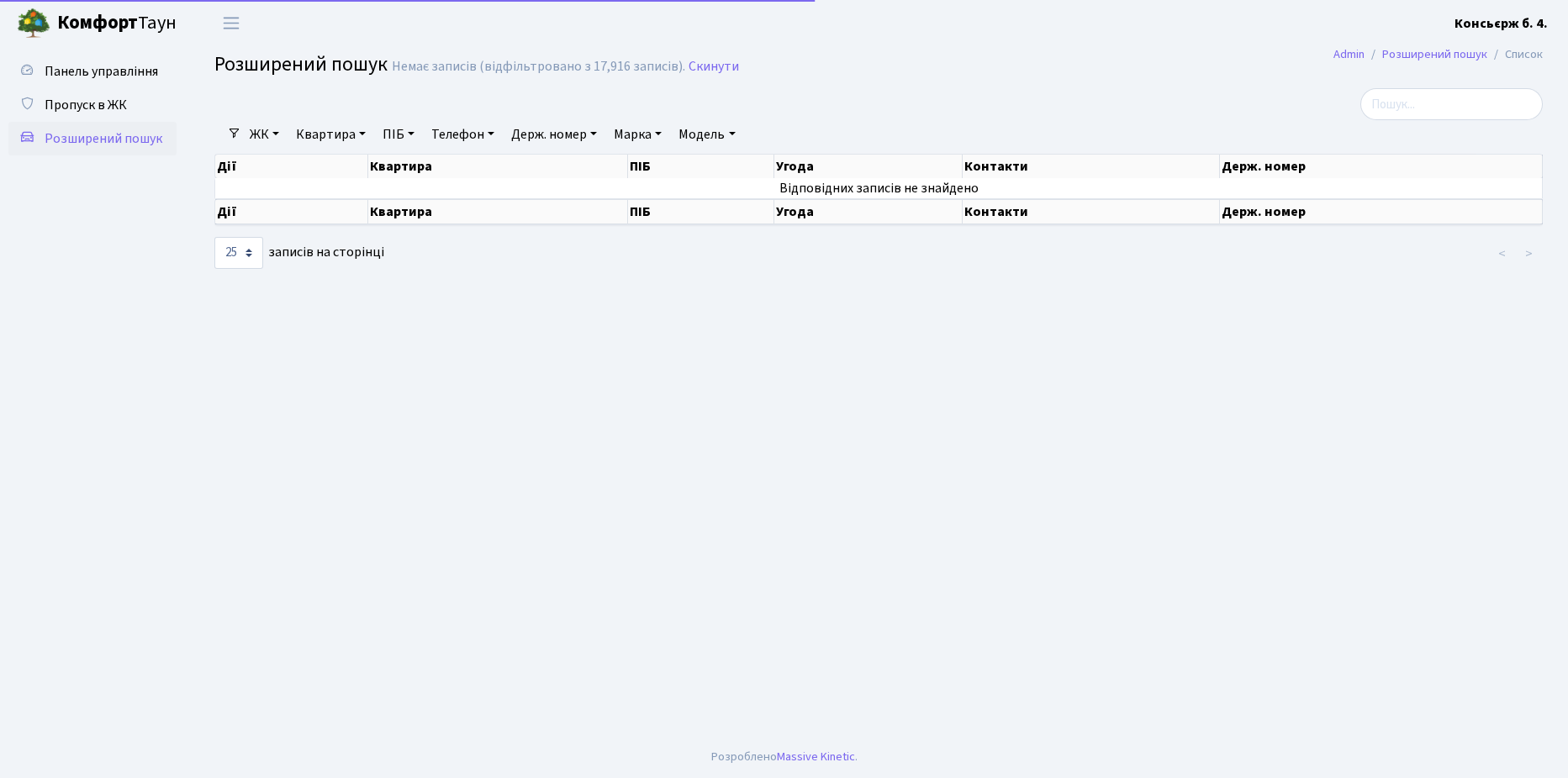
select select "25"
click at [90, 104] on span "Пропуск в ЖК" at bounding box center [86, 105] width 82 height 19
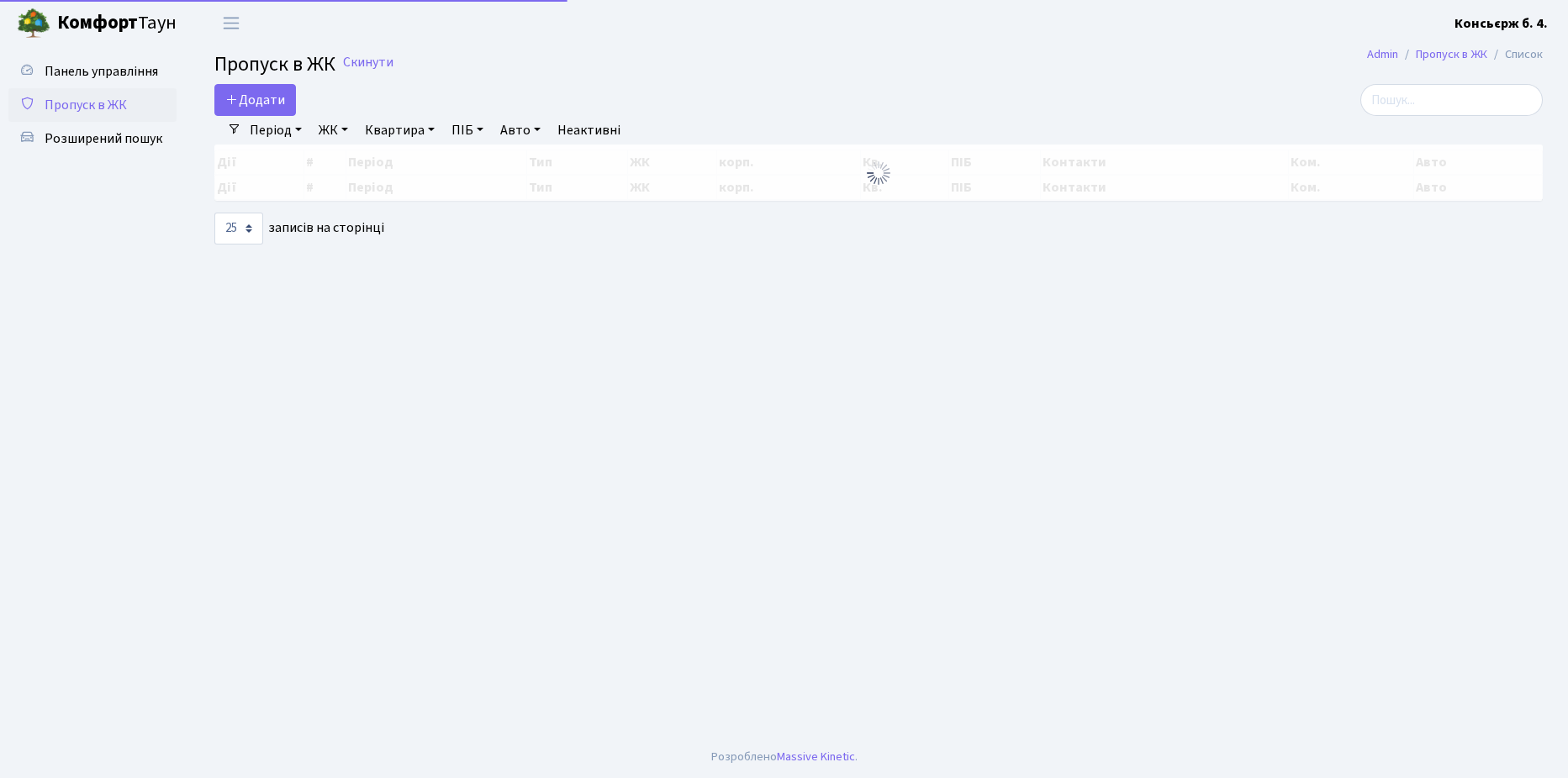
select select "25"
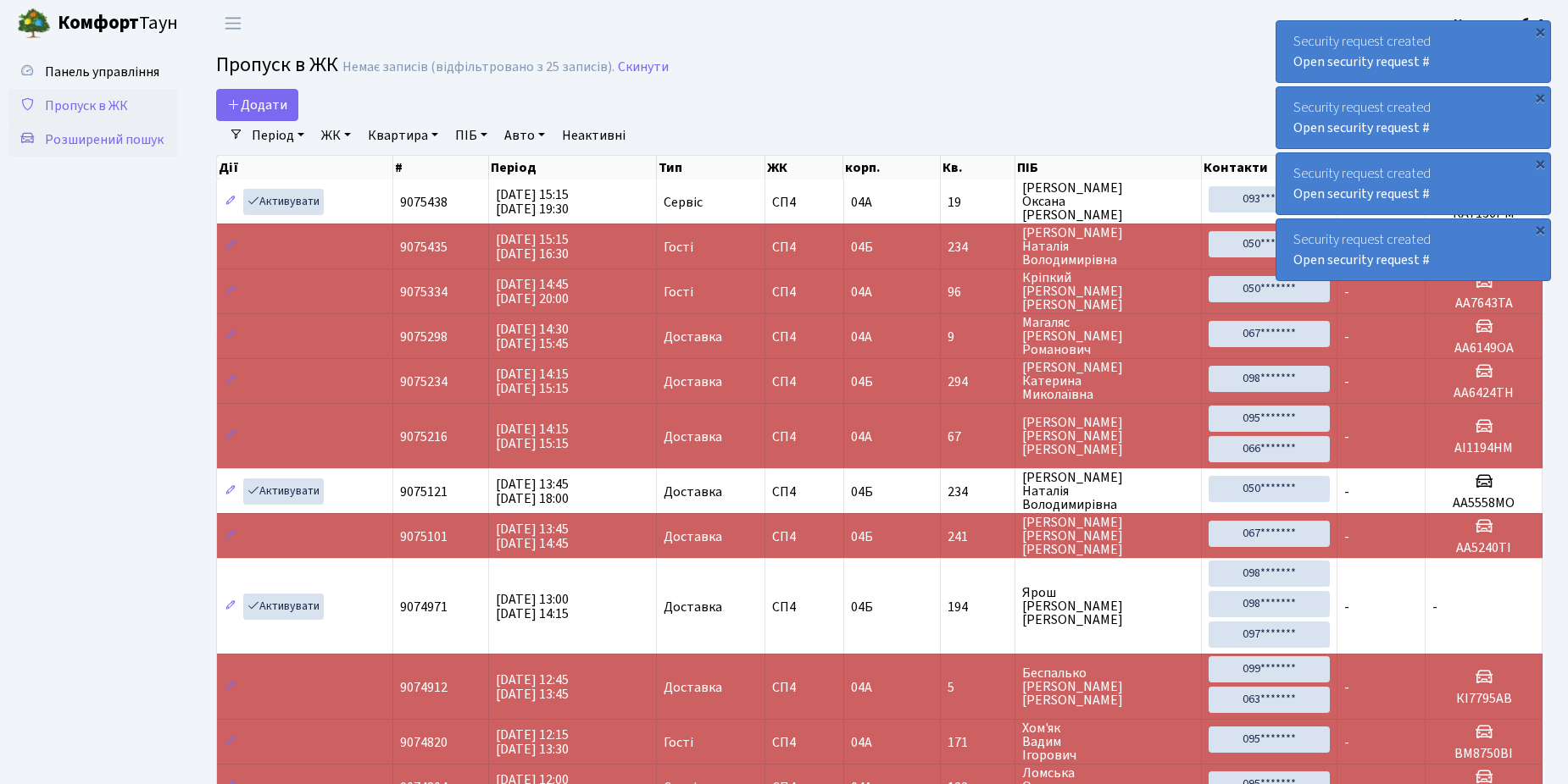
click at [96, 142] on span "Розширений пошук" at bounding box center [104, 140] width 118 height 19
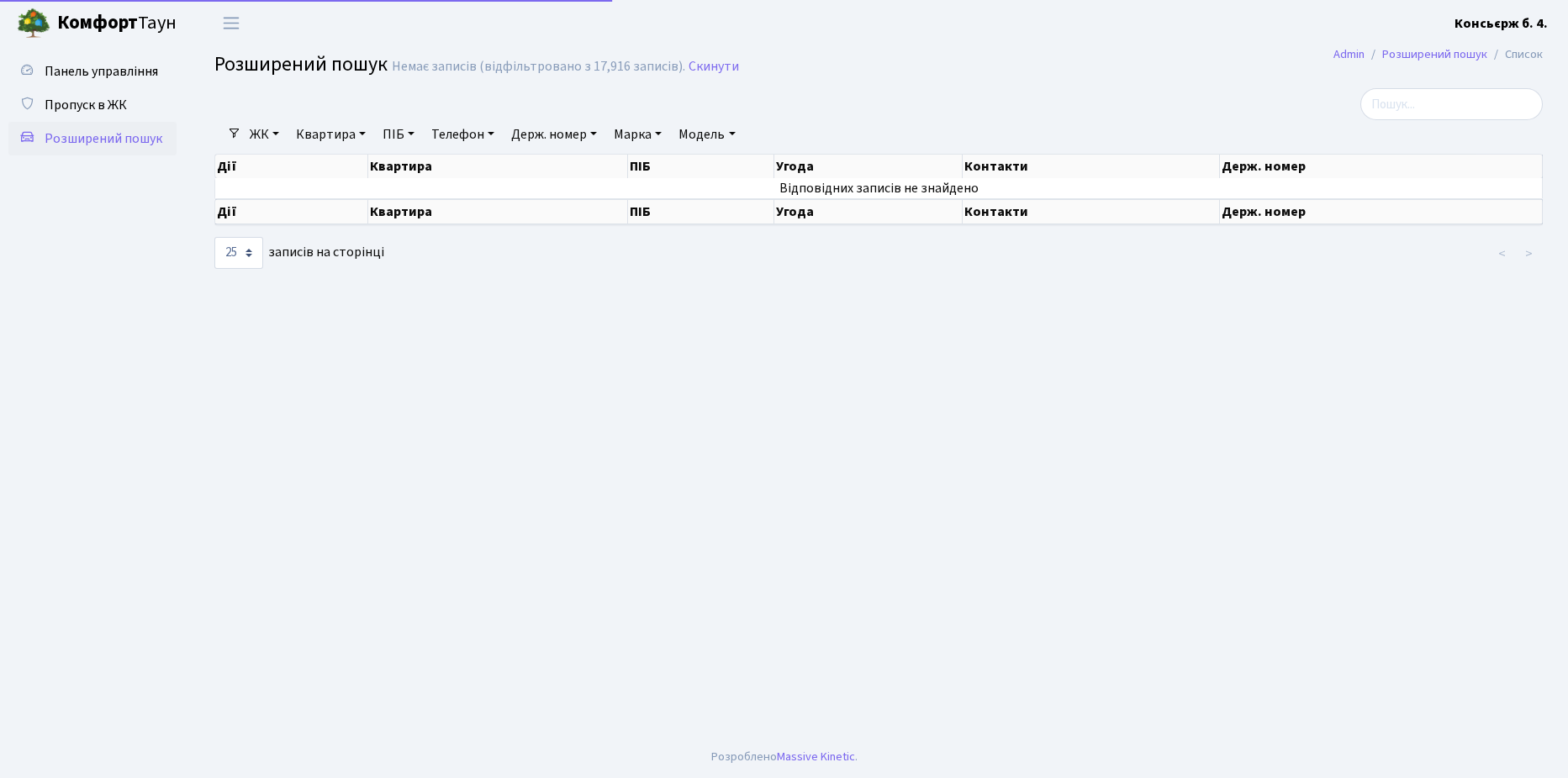
select select "25"
click at [91, 103] on span "Пропуск в ЖК" at bounding box center [86, 105] width 82 height 19
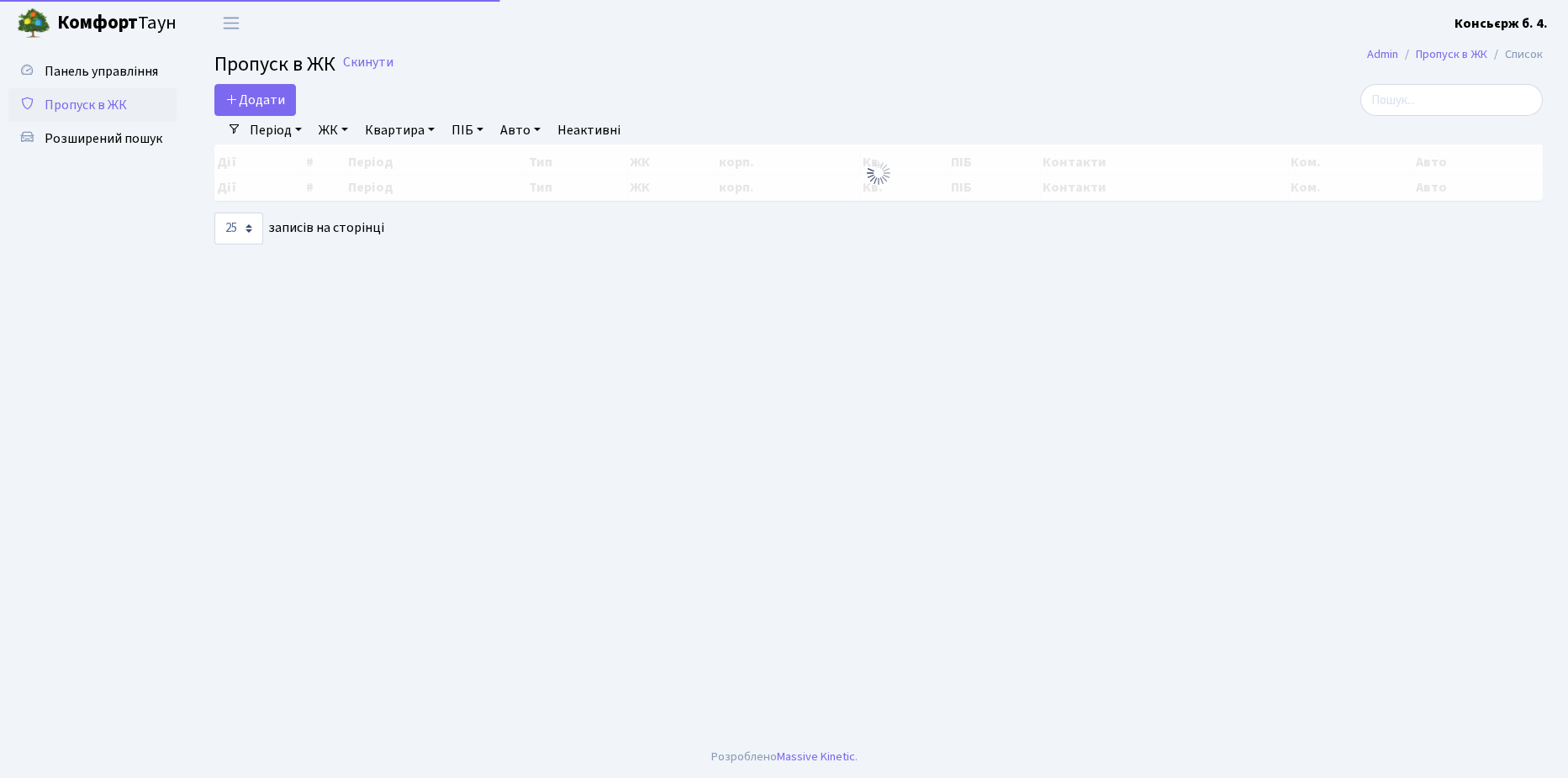
select select "25"
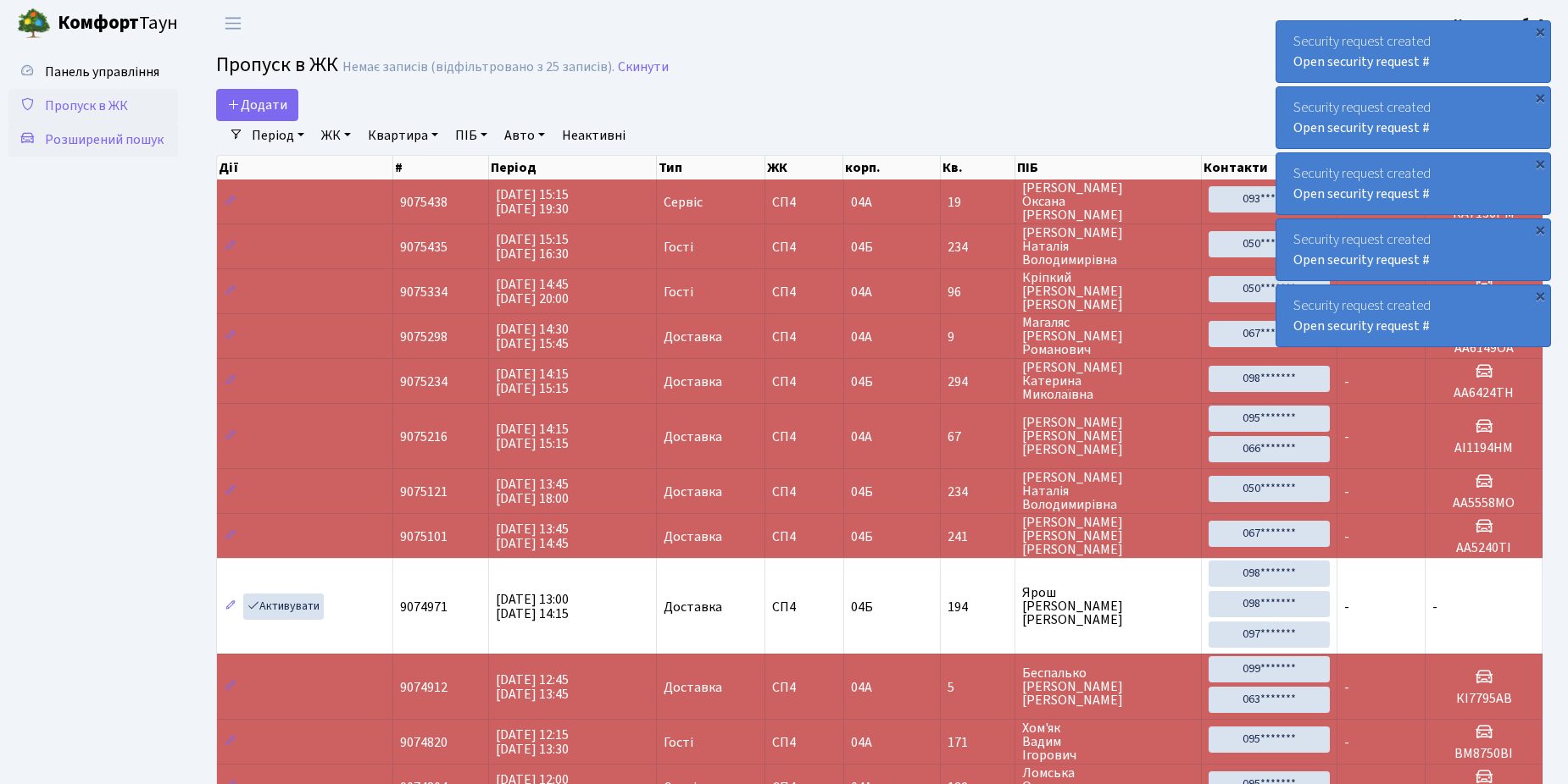
click at [85, 136] on span "Розширений пошук" at bounding box center [104, 140] width 118 height 19
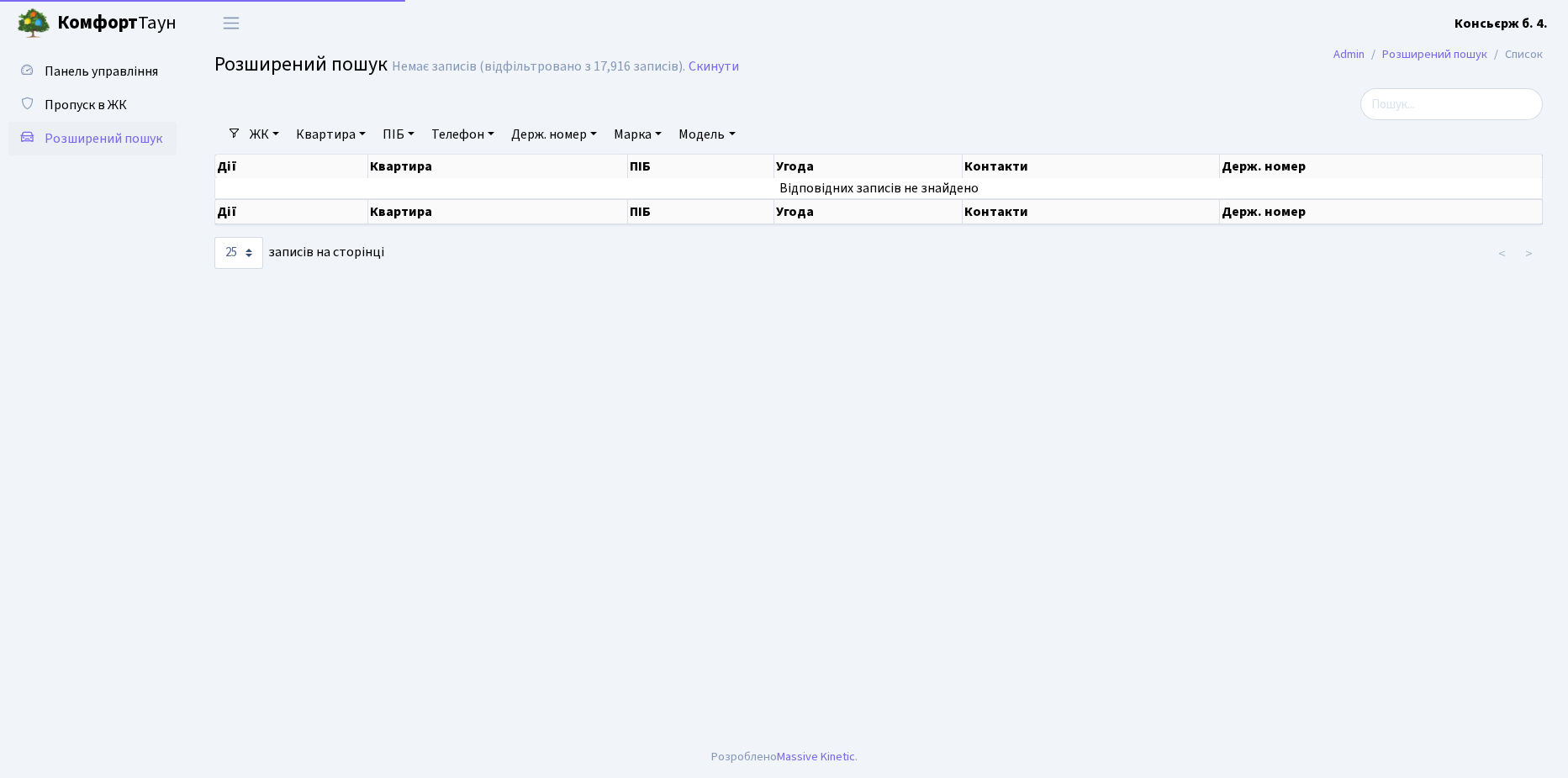
select select "25"
click at [89, 105] on span "Пропуск в ЖК" at bounding box center [86, 105] width 82 height 19
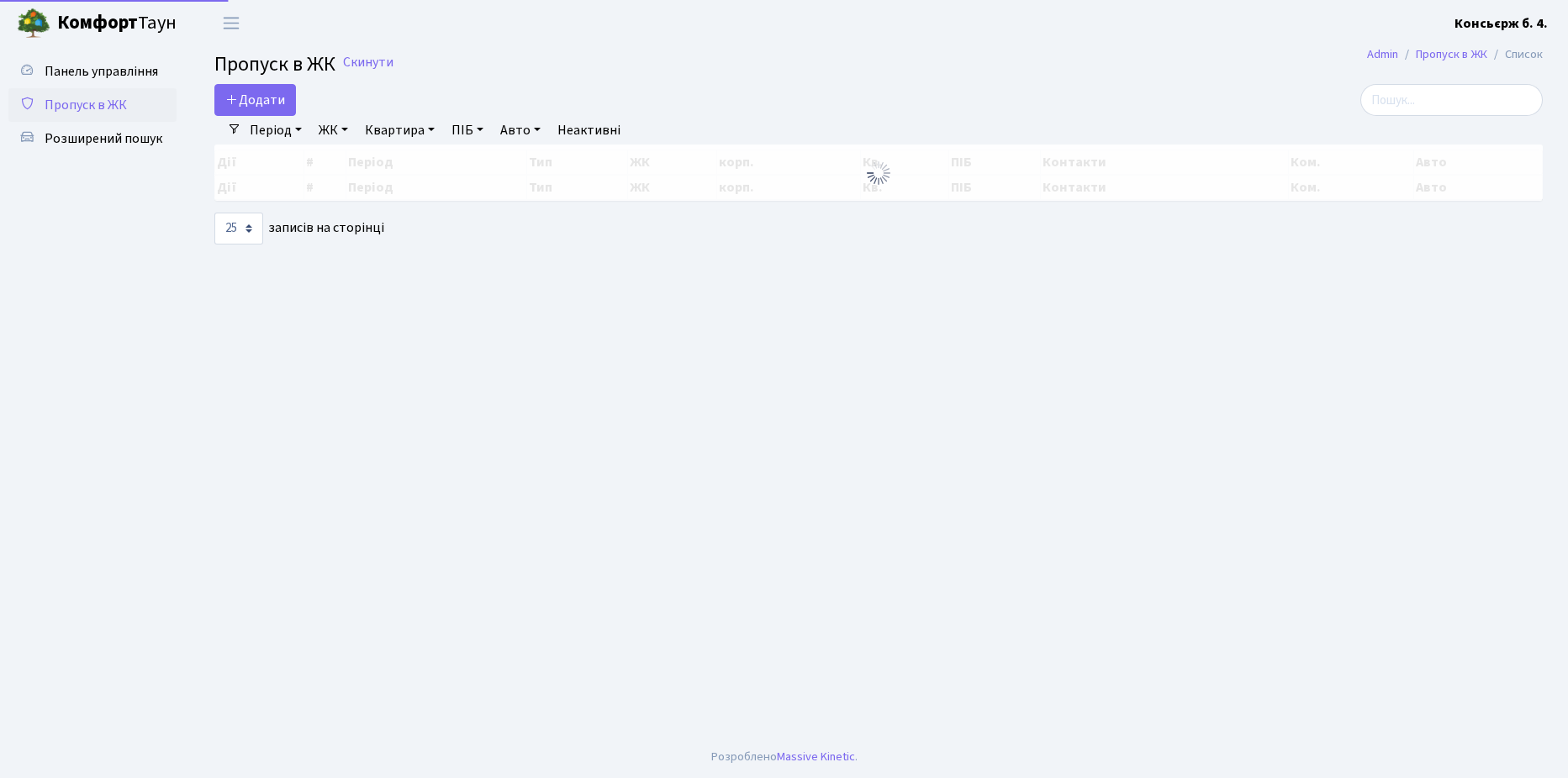
select select "25"
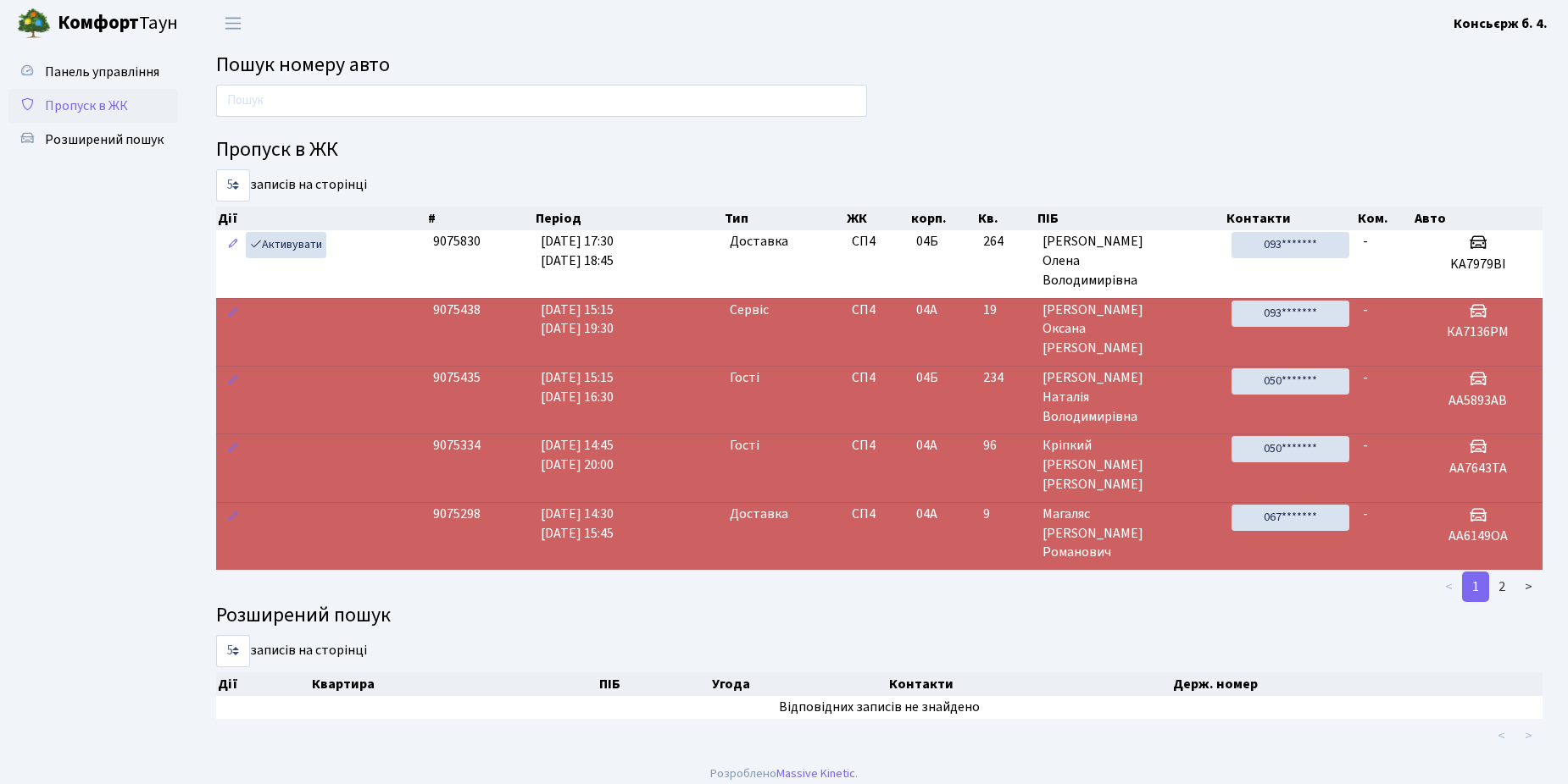
click at [81, 106] on span "Пропуск в ЖК" at bounding box center [87, 106] width 83 height 19
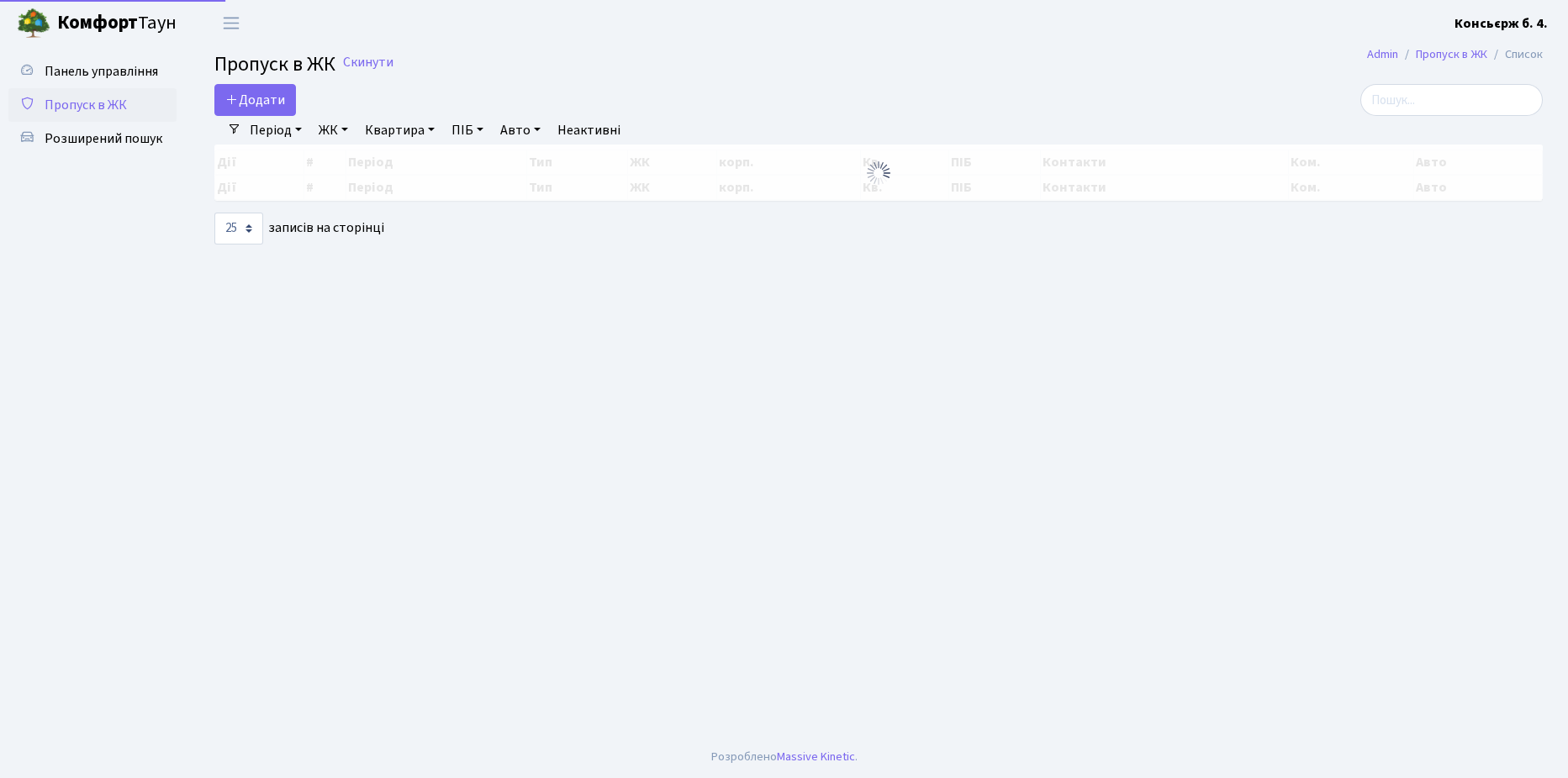
select select "25"
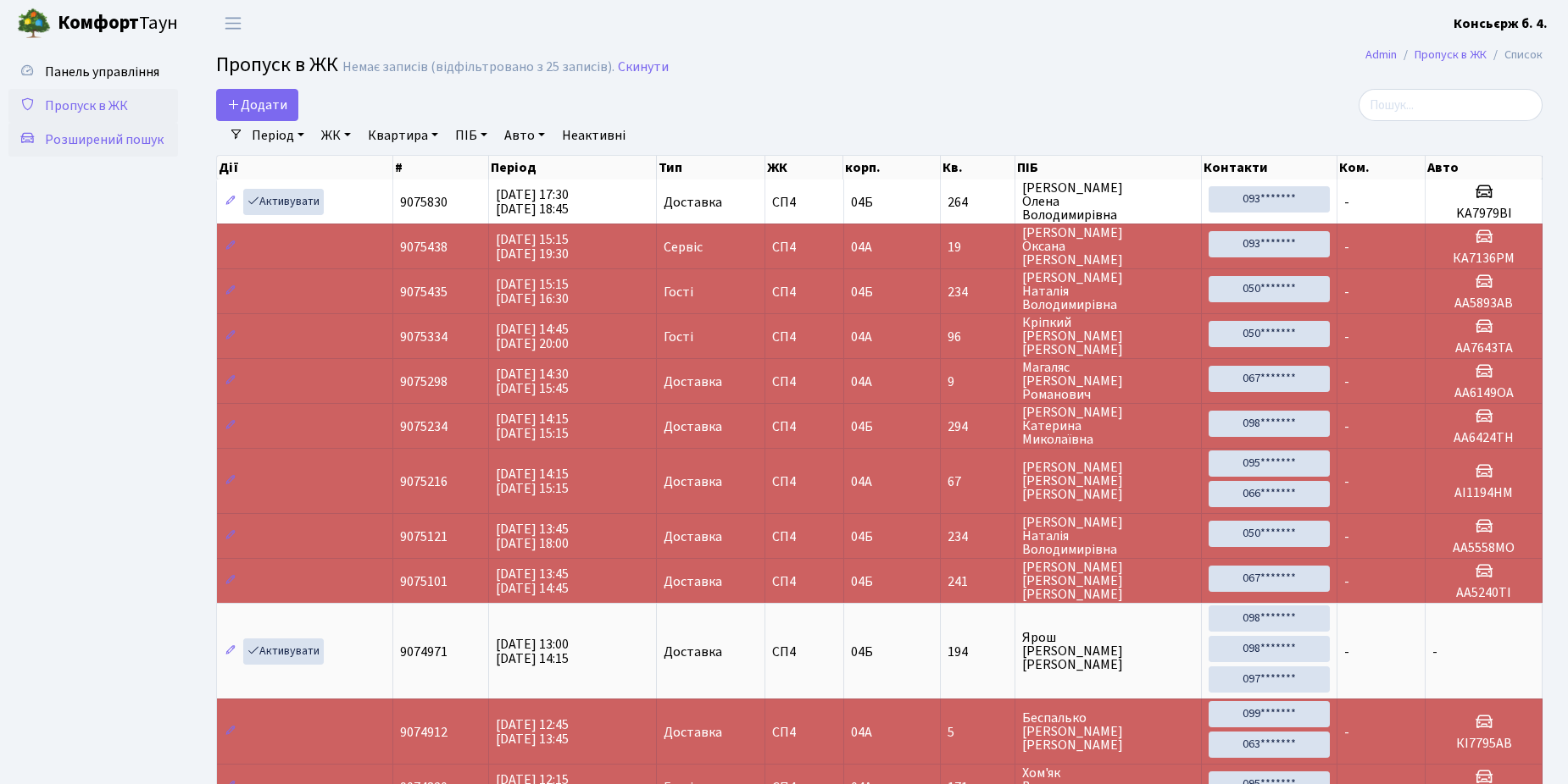
click at [95, 133] on span "Розширений пошук" at bounding box center [104, 140] width 118 height 19
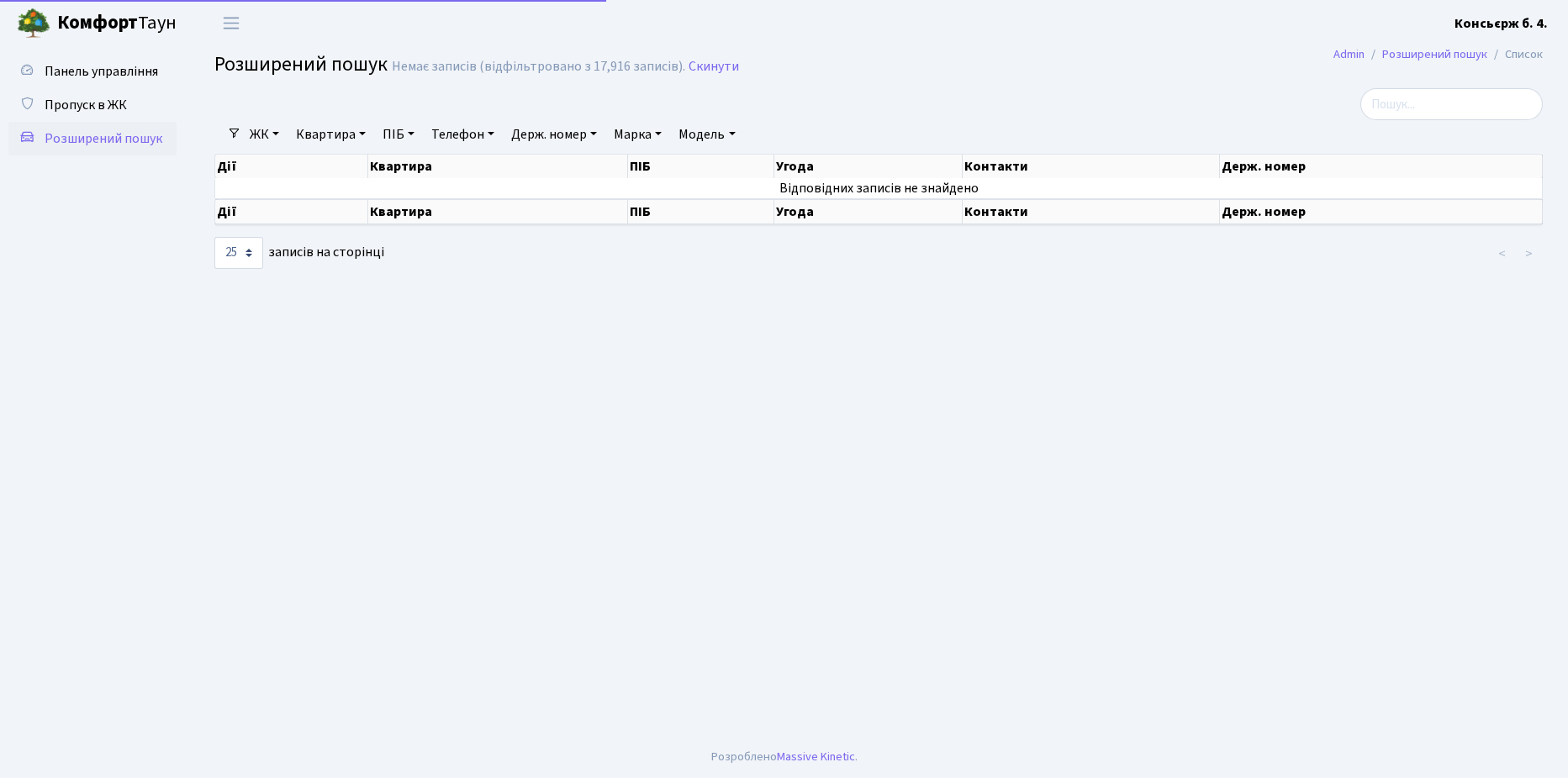
select select "25"
click at [1418, 101] on input "search" at bounding box center [1452, 105] width 183 height 32
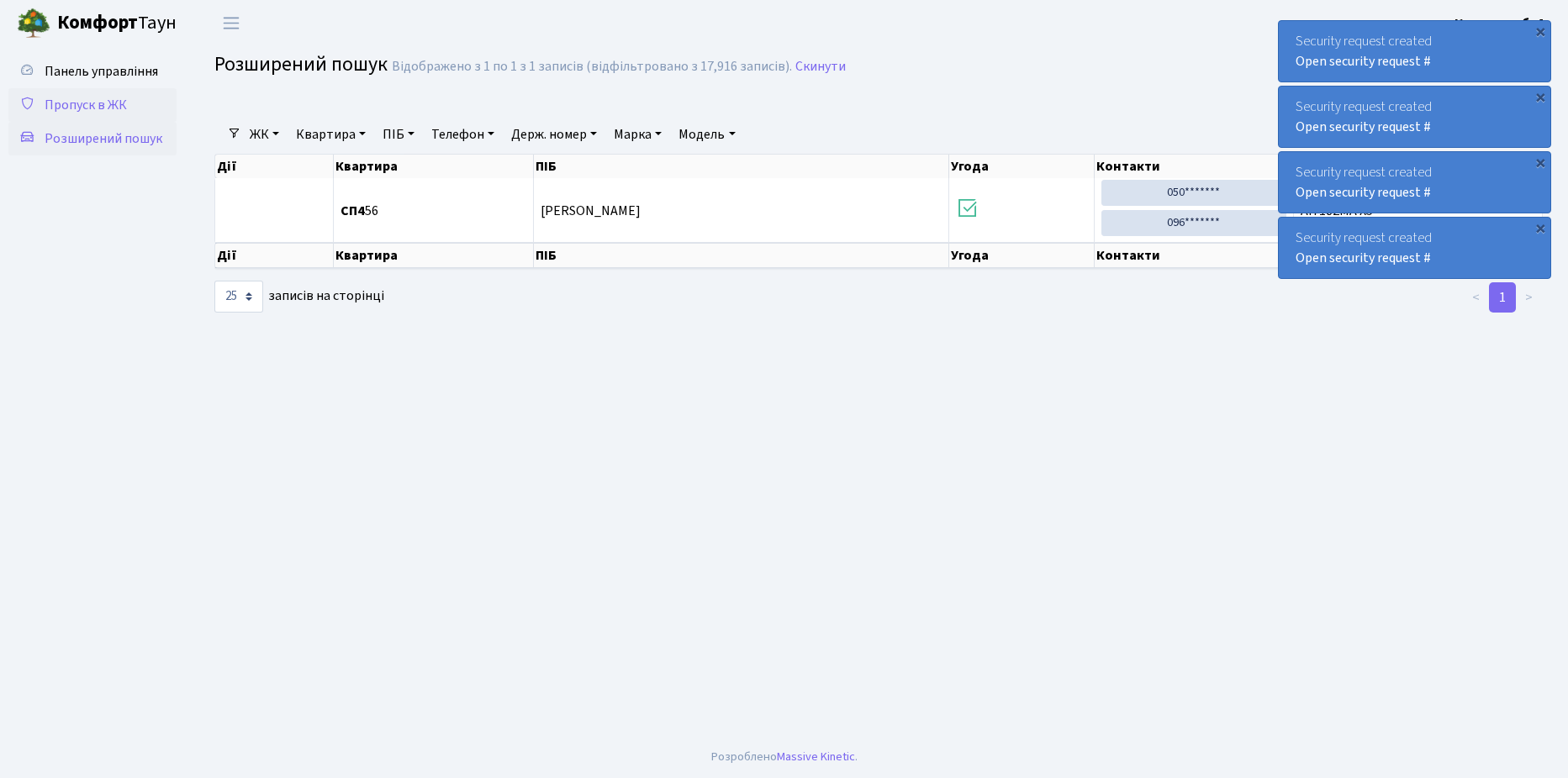
type input "7182"
click at [70, 106] on span "Пропуск в ЖК" at bounding box center [86, 105] width 82 height 19
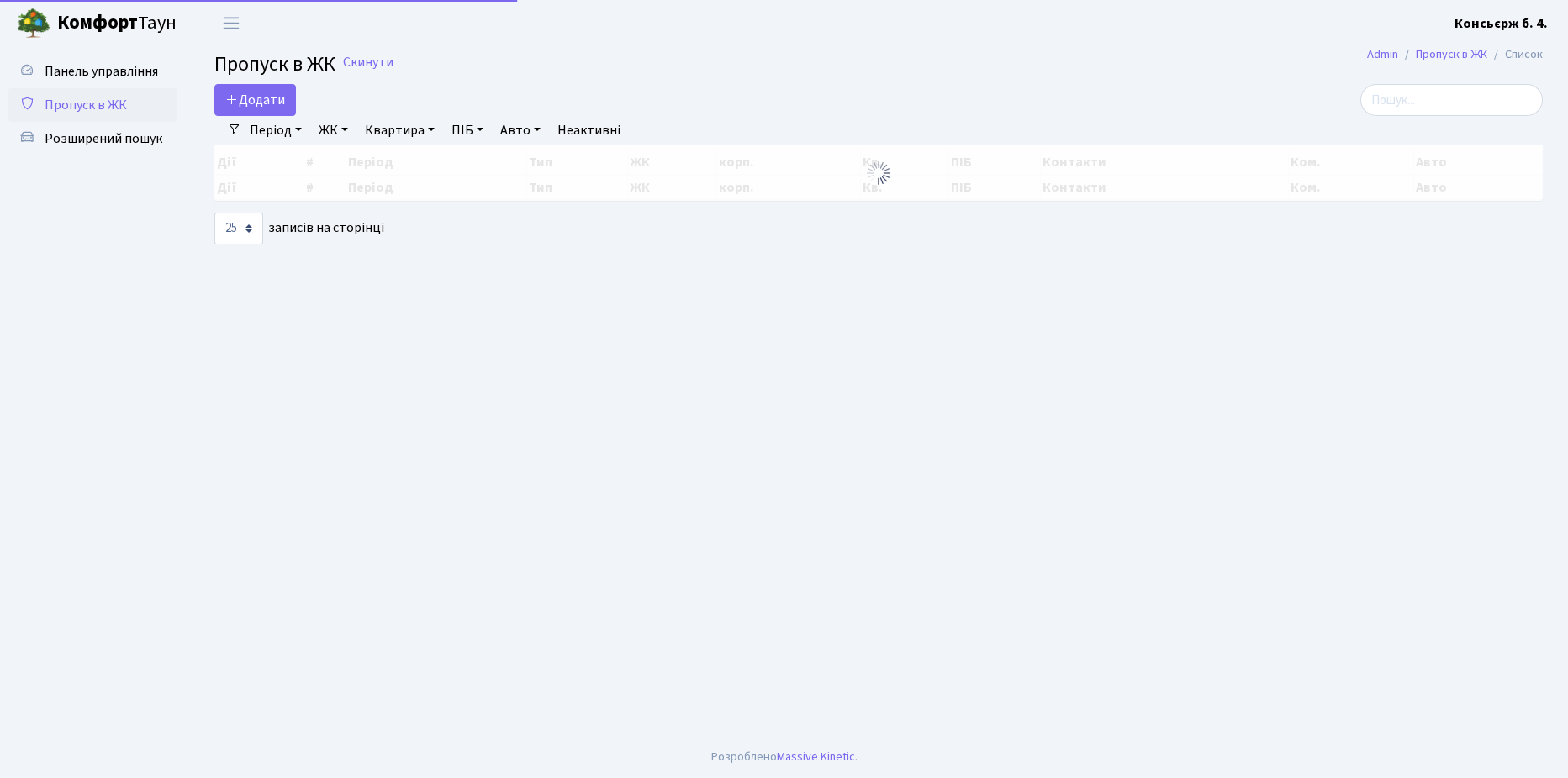
select select "25"
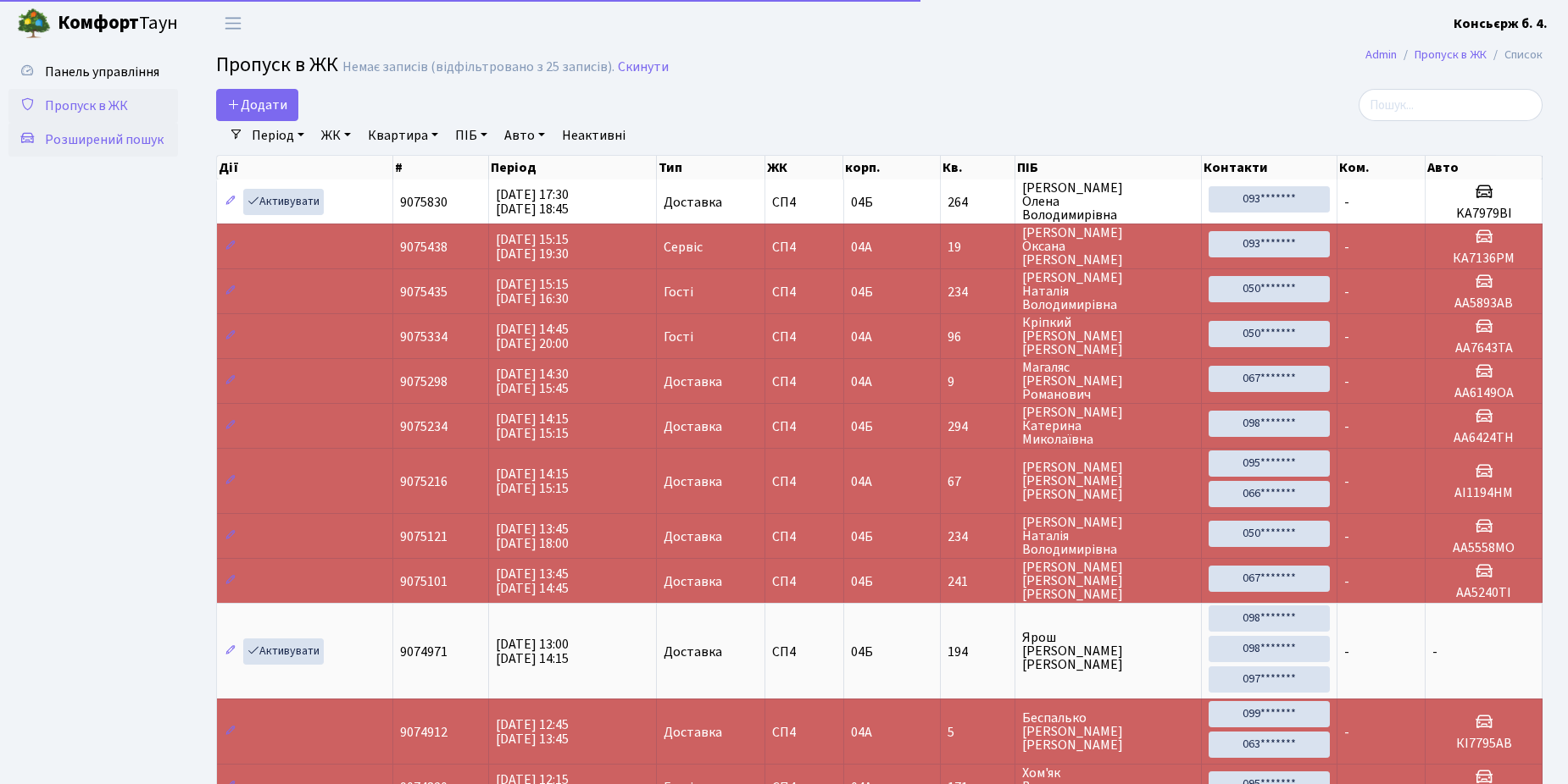
click at [80, 136] on span "Розширений пошук" at bounding box center [104, 140] width 118 height 19
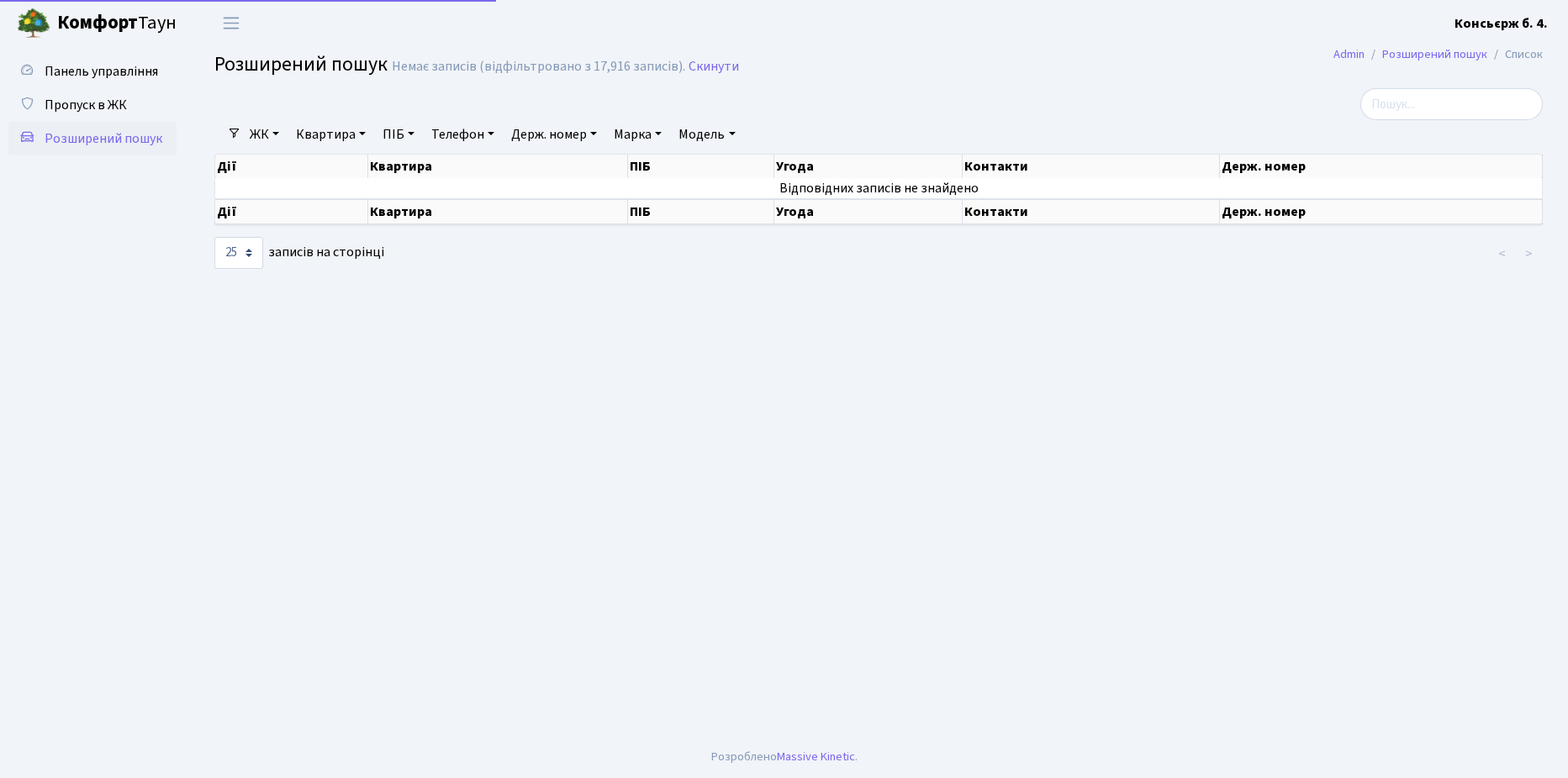
select select "25"
click at [1401, 101] on input "search" at bounding box center [1452, 105] width 183 height 32
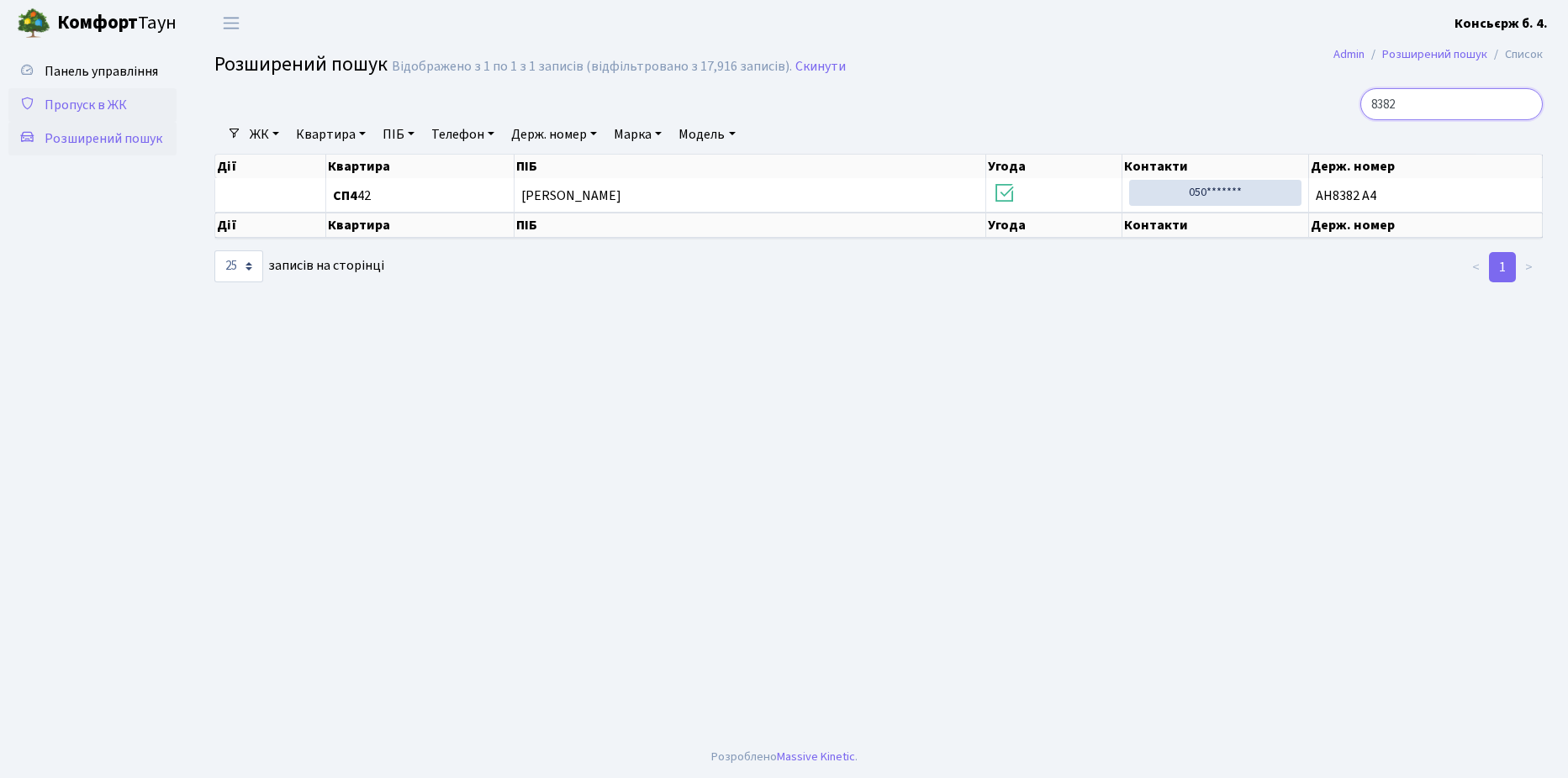
type input "8382"
click at [106, 104] on span "Пропуск в ЖК" at bounding box center [86, 105] width 82 height 19
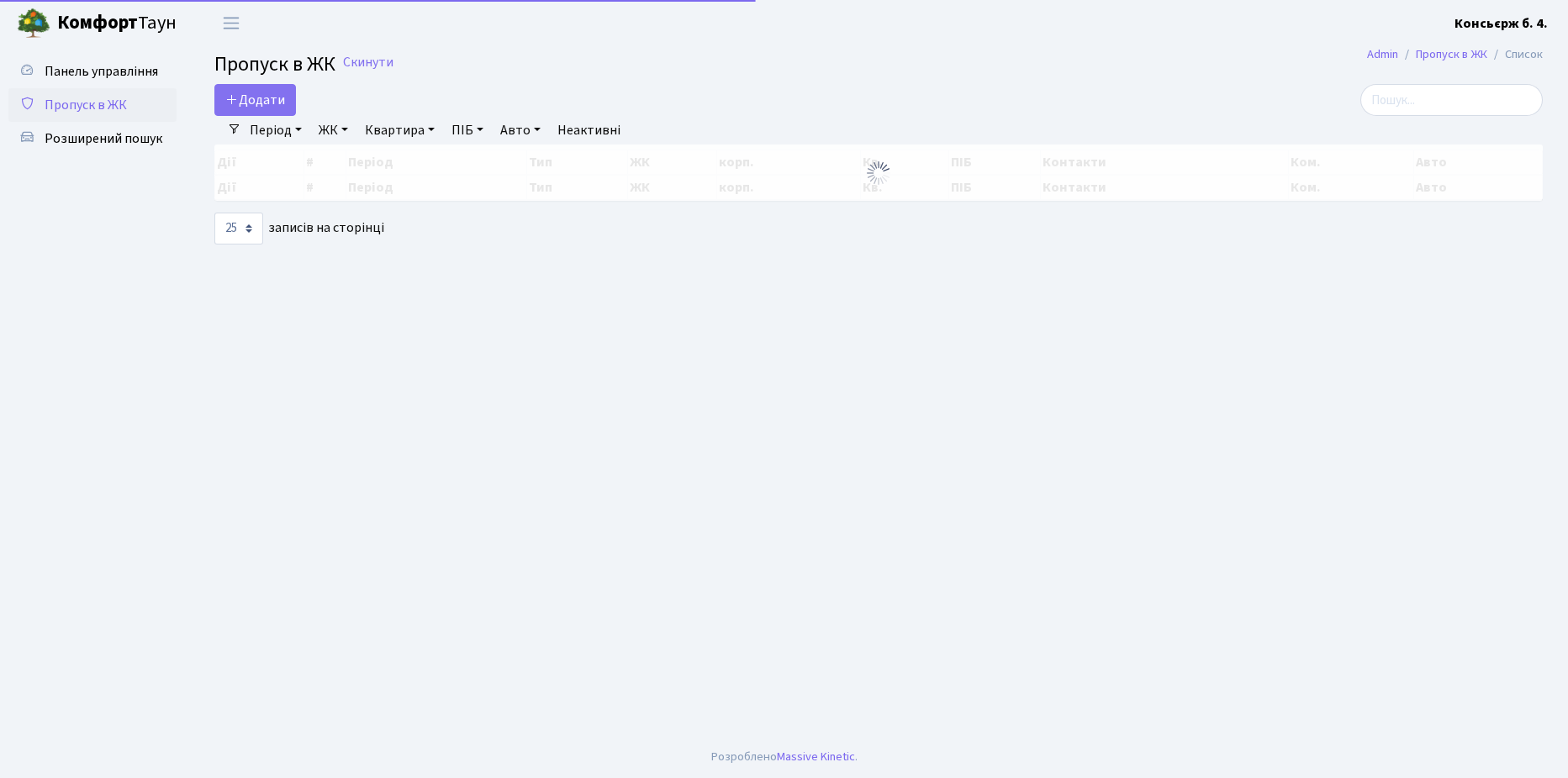
select select "25"
